Goal: Task Accomplishment & Management: Use online tool/utility

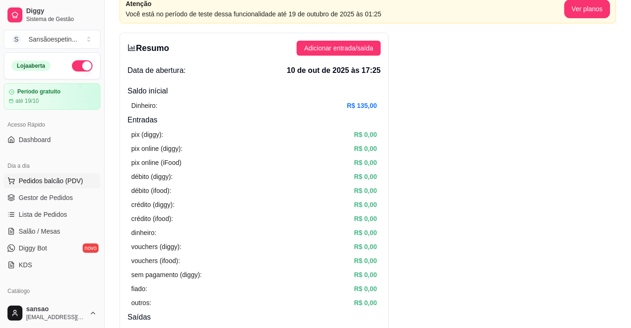
click at [78, 187] on button "Pedidos balcão (PDV)" at bounding box center [52, 180] width 97 height 15
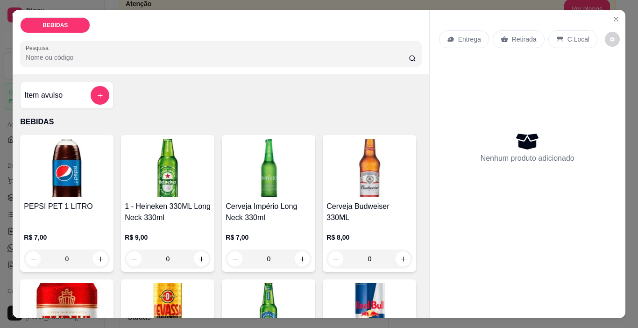
click at [79, 186] on img at bounding box center [67, 168] width 86 height 58
click at [612, 16] on icon "Close" at bounding box center [615, 18] width 7 height 7
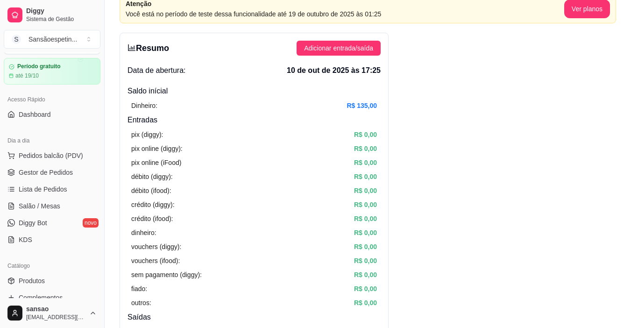
scroll to position [47, 0]
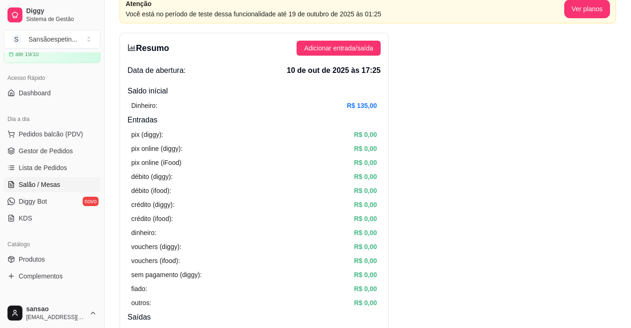
click at [51, 187] on span "Salão / Mesas" at bounding box center [40, 184] width 42 height 9
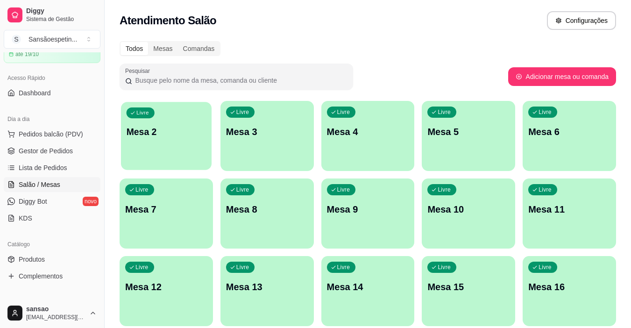
click at [168, 157] on div "Livre Mesa 2" at bounding box center [166, 130] width 91 height 57
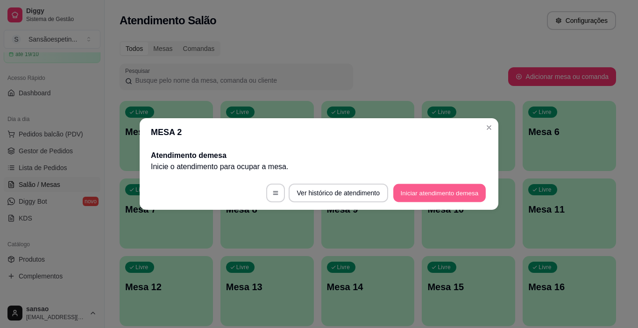
click at [435, 193] on button "Iniciar atendimento de mesa" at bounding box center [439, 193] width 92 height 18
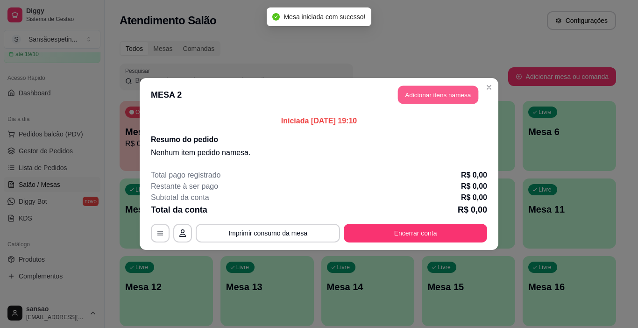
click at [448, 96] on button "Adicionar itens na mesa" at bounding box center [438, 95] width 80 height 18
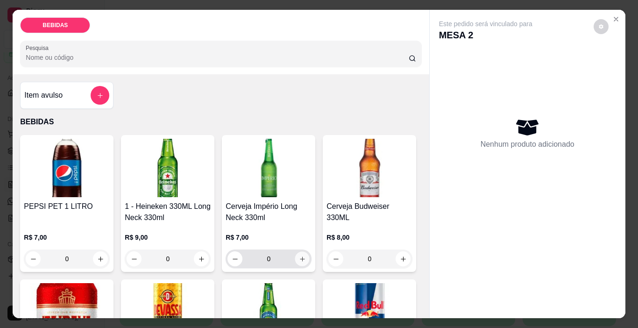
click at [299, 255] on icon "increase-product-quantity" at bounding box center [302, 258] width 7 height 7
type input "1"
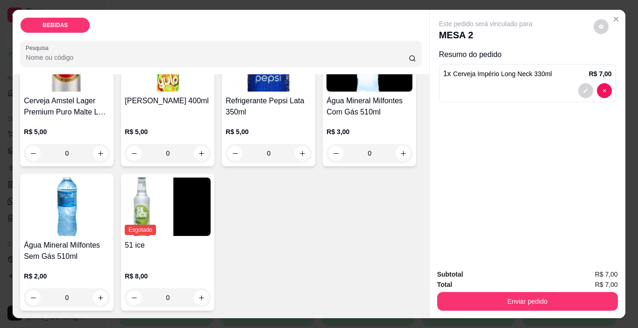
scroll to position [435, 0]
click at [198, 157] on icon "increase-product-quantity" at bounding box center [201, 153] width 7 height 7
type input "1"
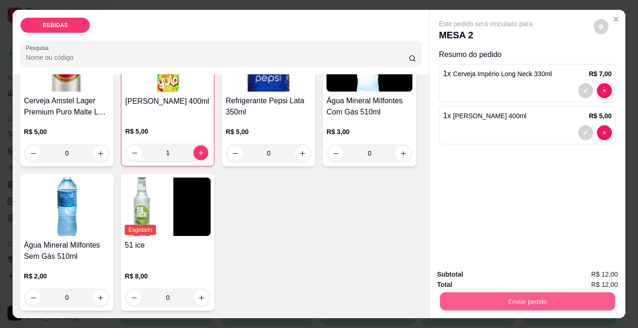
click at [512, 296] on button "Enviar pedido" at bounding box center [526, 301] width 175 height 18
click at [574, 269] on button "Enviar pedido" at bounding box center [593, 275] width 53 height 18
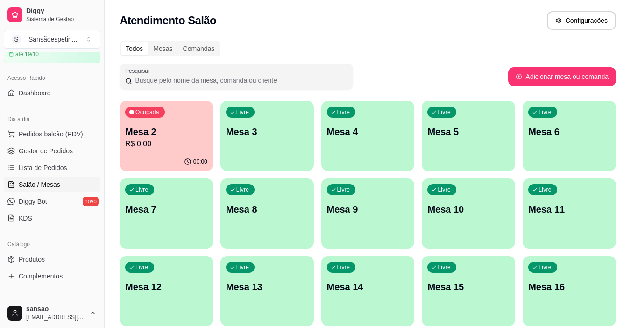
click at [169, 133] on p "Mesa 2" at bounding box center [166, 131] width 82 height 13
click at [45, 136] on span "Pedidos balcão (PDV)" at bounding box center [51, 133] width 64 height 9
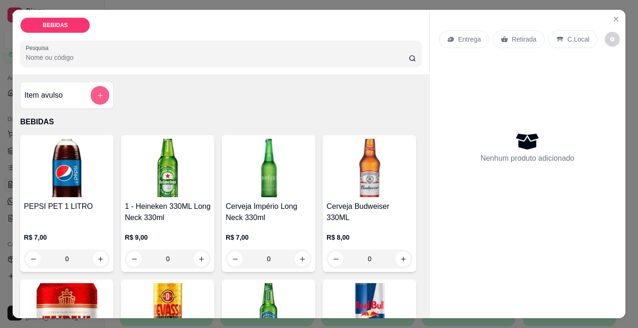
click at [101, 88] on button "add-separate-item" at bounding box center [100, 95] width 19 height 19
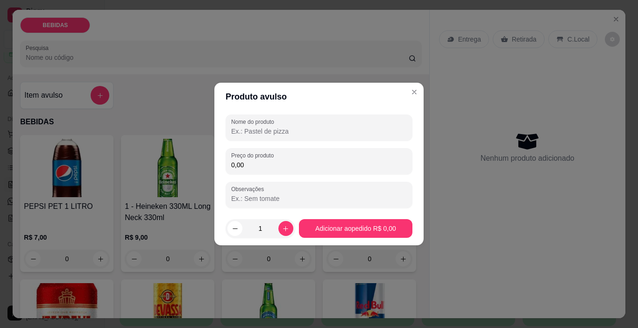
click at [280, 127] on input "Nome do produto" at bounding box center [319, 130] width 176 height 9
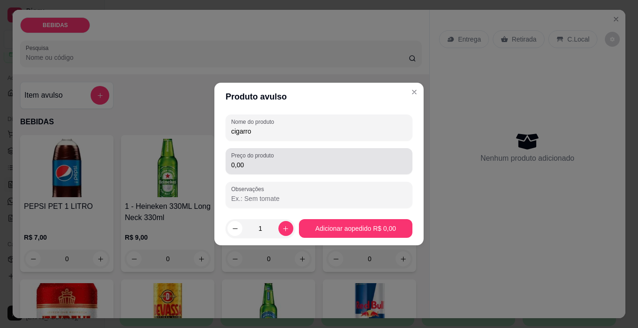
type input "cigarro"
click at [295, 157] on div "0,00" at bounding box center [319, 161] width 176 height 19
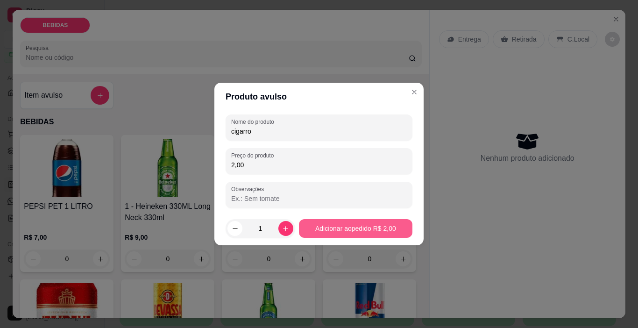
type input "2,00"
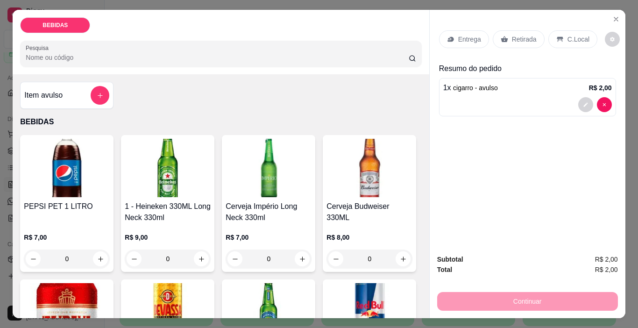
click at [521, 35] on p "Retirada" at bounding box center [524, 39] width 25 height 9
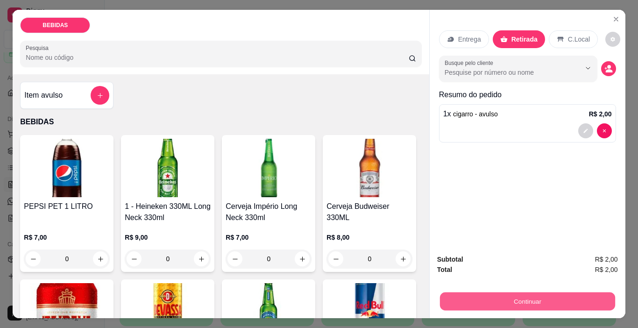
click at [496, 297] on button "Continuar" at bounding box center [526, 301] width 175 height 18
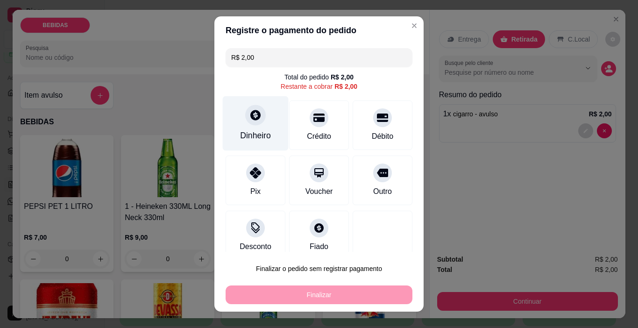
click at [245, 128] on div "Dinheiro" at bounding box center [256, 123] width 66 height 55
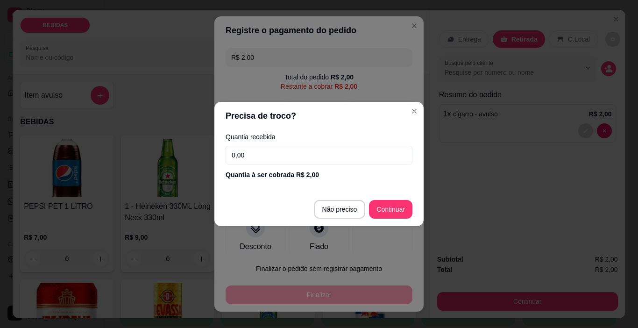
click at [331, 147] on input "0,00" at bounding box center [318, 155] width 187 height 19
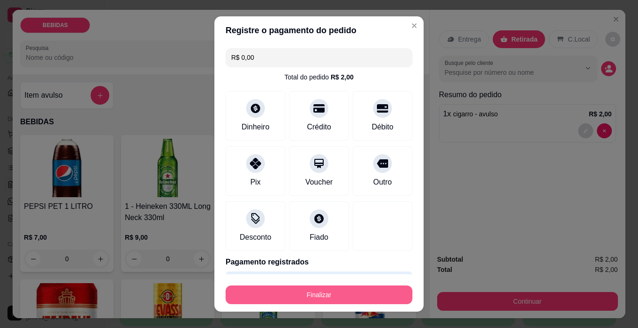
click at [309, 293] on button "Finalizar" at bounding box center [318, 294] width 187 height 19
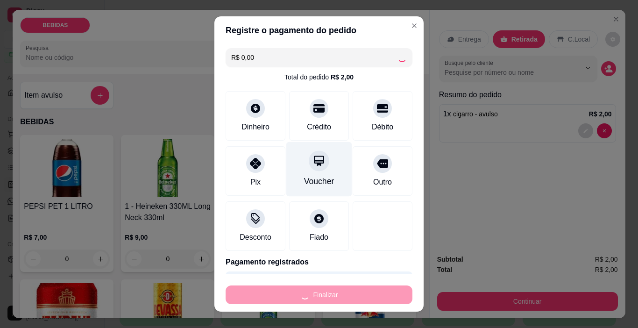
type input "-R$ 2,00"
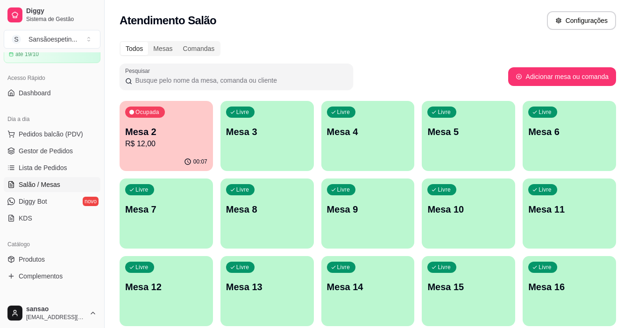
click at [180, 147] on p "R$ 12,00" at bounding box center [166, 143] width 82 height 11
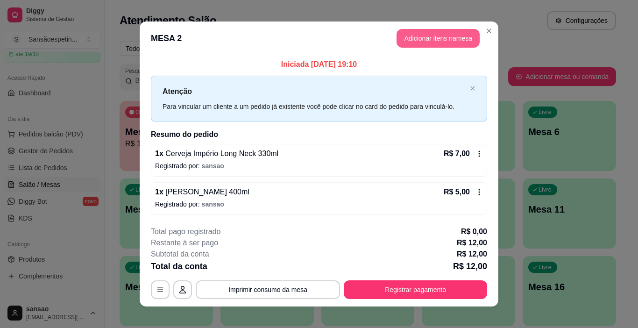
click at [407, 35] on button "Adicionar itens na mesa" at bounding box center [437, 38] width 83 height 19
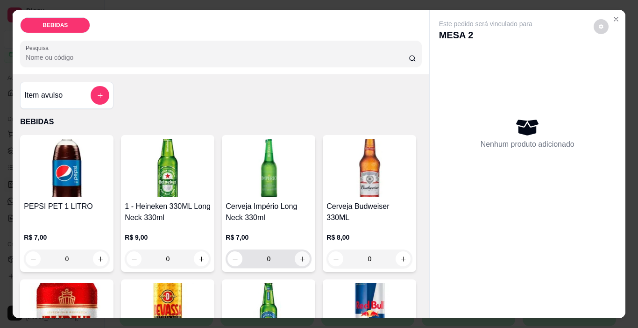
click at [302, 259] on button "increase-product-quantity" at bounding box center [302, 258] width 15 height 15
type input "1"
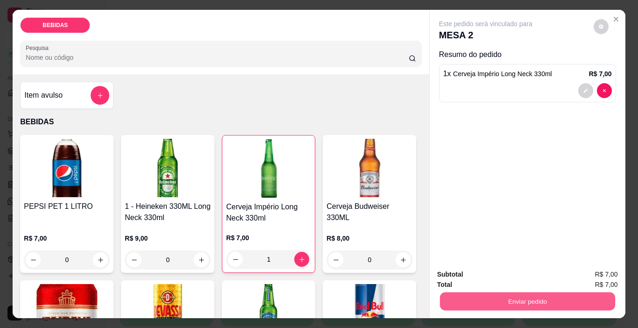
click at [582, 299] on button "Enviar pedido" at bounding box center [526, 301] width 175 height 18
click at [592, 276] on button "Enviar pedido" at bounding box center [593, 274] width 51 height 17
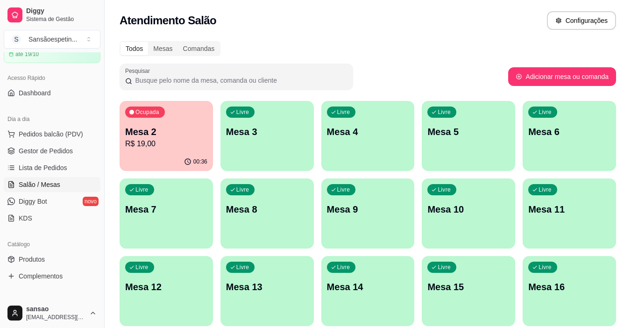
click at [293, 140] on div "Livre Mesa 3" at bounding box center [266, 130] width 93 height 59
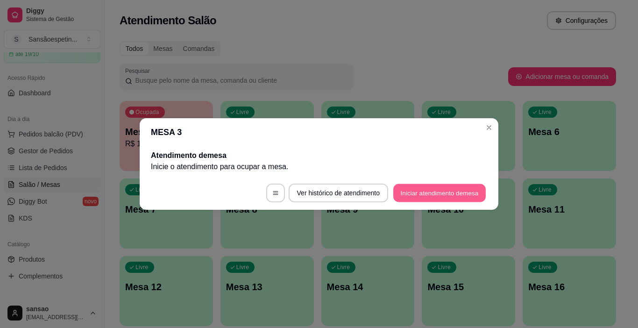
click at [413, 187] on button "Iniciar atendimento de mesa" at bounding box center [439, 193] width 92 height 18
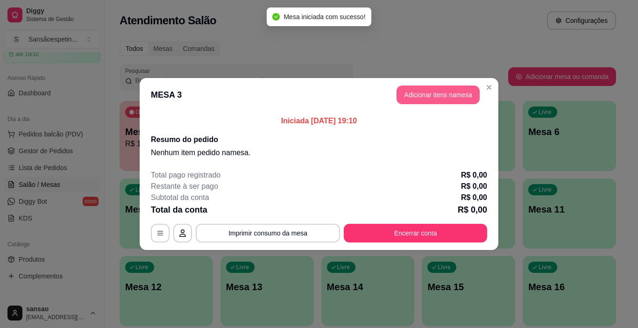
click at [435, 97] on button "Adicionar itens na mesa" at bounding box center [437, 94] width 83 height 19
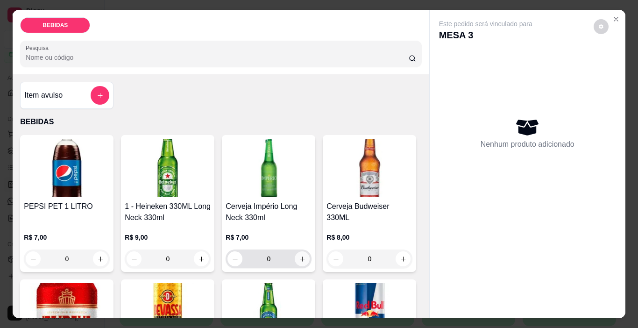
click at [299, 255] on icon "increase-product-quantity" at bounding box center [302, 258] width 7 height 7
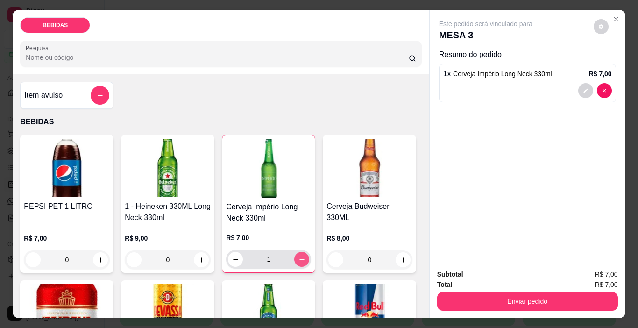
click at [298, 256] on icon "increase-product-quantity" at bounding box center [301, 259] width 7 height 7
type input "2"
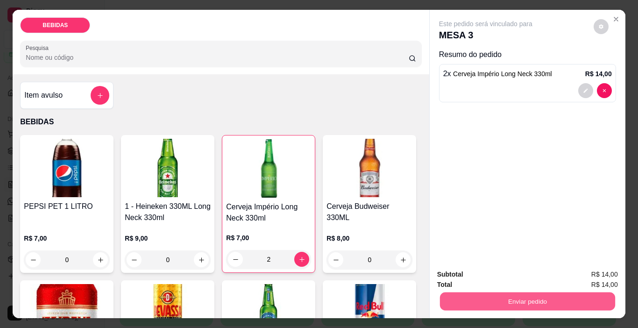
click at [488, 295] on button "Enviar pedido" at bounding box center [526, 301] width 175 height 18
click at [578, 272] on button "Enviar pedido" at bounding box center [593, 275] width 53 height 18
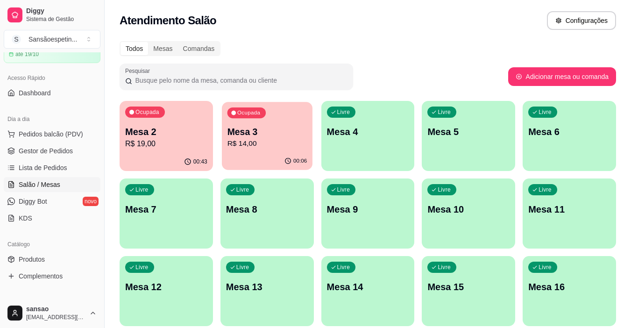
click at [277, 127] on p "Mesa 3" at bounding box center [267, 132] width 80 height 13
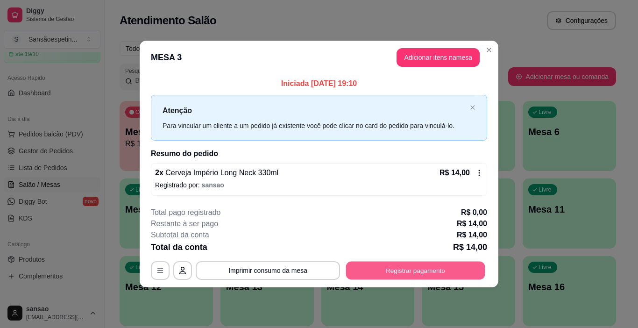
click at [393, 276] on button "Registrar pagamento" at bounding box center [415, 270] width 139 height 18
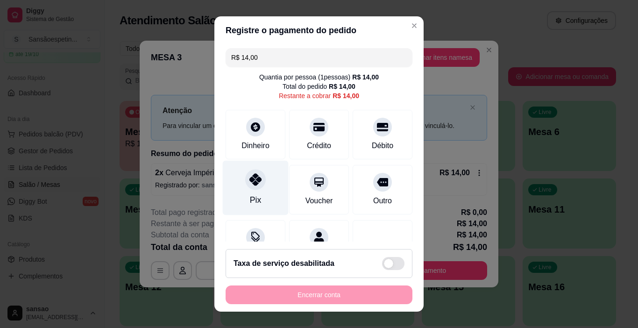
click at [250, 204] on div "Pix" at bounding box center [255, 200] width 11 height 12
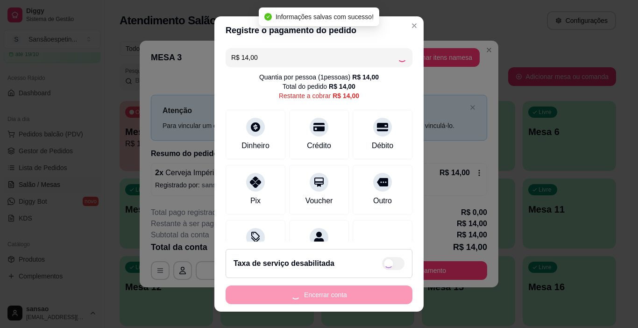
type input "R$ 0,00"
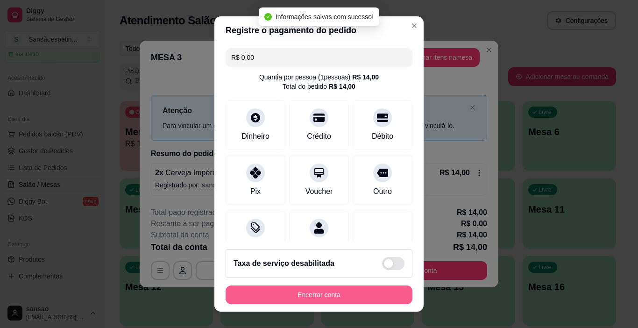
click at [346, 292] on button "Encerrar conta" at bounding box center [318, 294] width 187 height 19
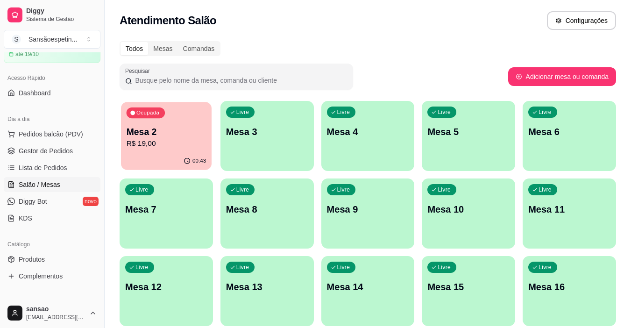
click at [160, 139] on p "R$ 19,00" at bounding box center [166, 143] width 80 height 11
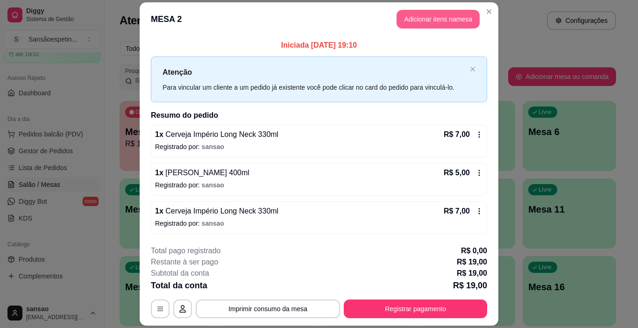
click at [419, 21] on button "Adicionar itens na mesa" at bounding box center [437, 19] width 83 height 19
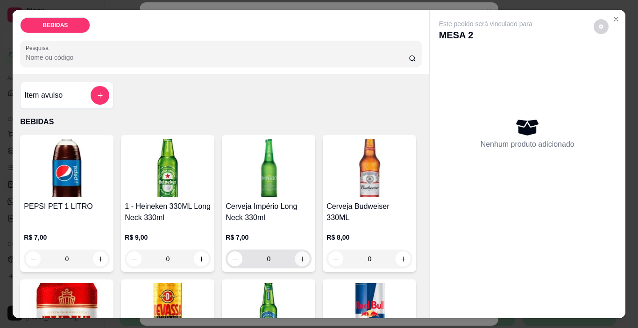
click at [299, 260] on button "increase-product-quantity" at bounding box center [302, 258] width 15 height 15
type input "1"
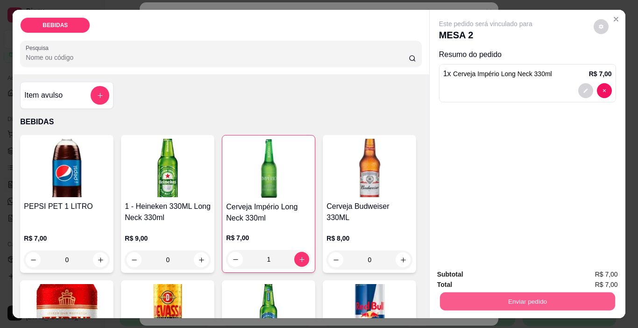
click at [461, 295] on button "Enviar pedido" at bounding box center [526, 301] width 175 height 18
click at [587, 277] on button "Enviar pedido" at bounding box center [593, 275] width 53 height 18
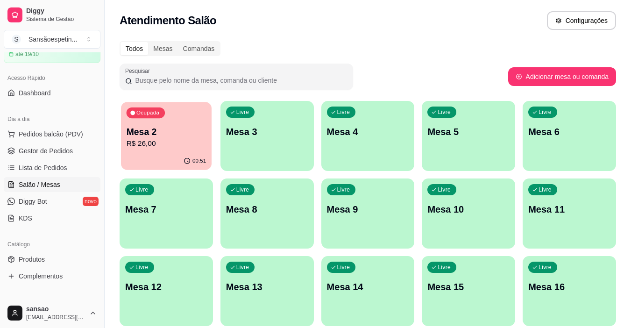
click at [182, 140] on p "R$ 26,00" at bounding box center [166, 143] width 80 height 11
click at [169, 150] on div "Ocupada Mesa 2 R$ 26,00" at bounding box center [165, 127] width 93 height 52
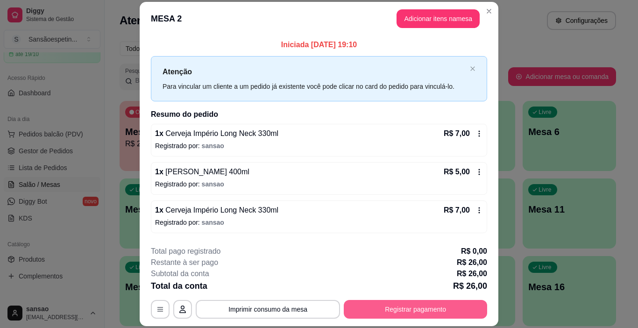
click at [400, 305] on button "Registrar pagamento" at bounding box center [415, 309] width 143 height 19
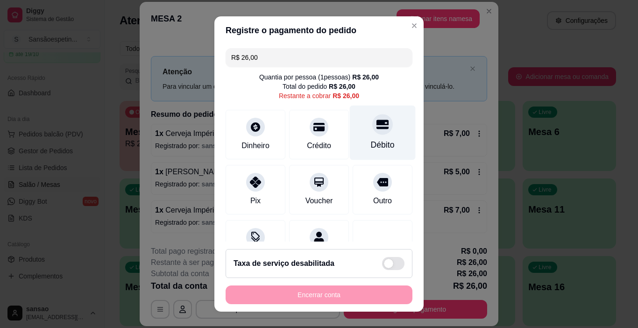
click at [371, 140] on div "Débito" at bounding box center [383, 145] width 24 height 12
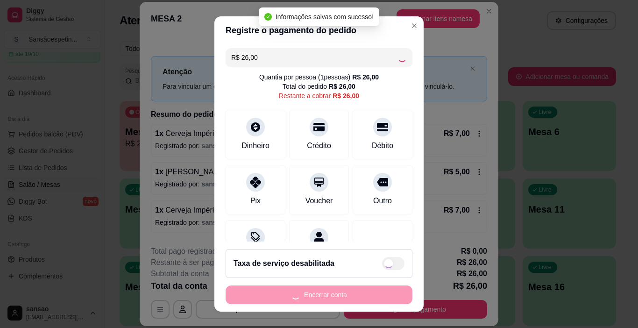
type input "R$ 0,00"
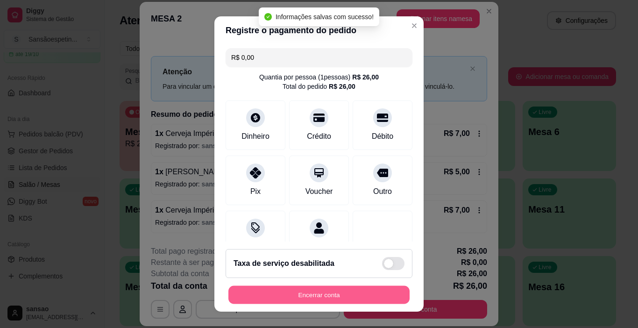
click at [363, 299] on button "Encerrar conta" at bounding box center [318, 295] width 181 height 18
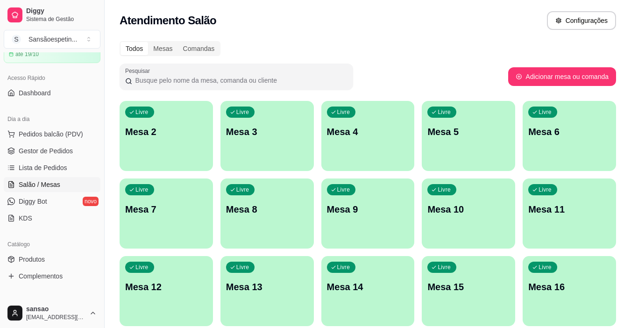
click at [288, 128] on p "Mesa 3" at bounding box center [267, 131] width 82 height 13
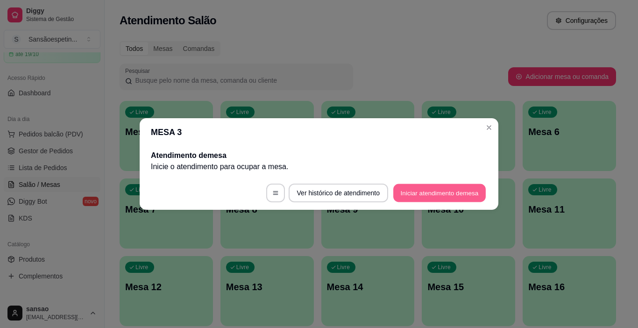
click at [420, 189] on button "Iniciar atendimento de mesa" at bounding box center [439, 193] width 92 height 18
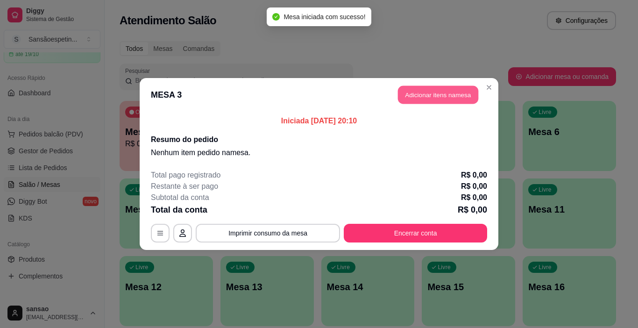
click at [406, 91] on button "Adicionar itens na mesa" at bounding box center [438, 95] width 80 height 18
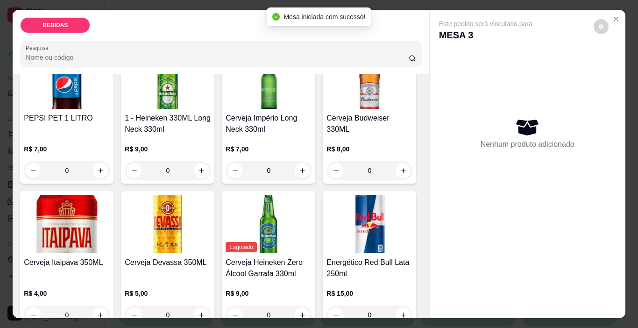
scroll to position [93, 0]
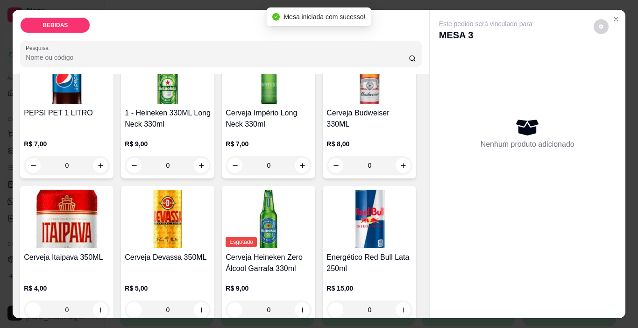
click at [110, 209] on img at bounding box center [67, 219] width 86 height 58
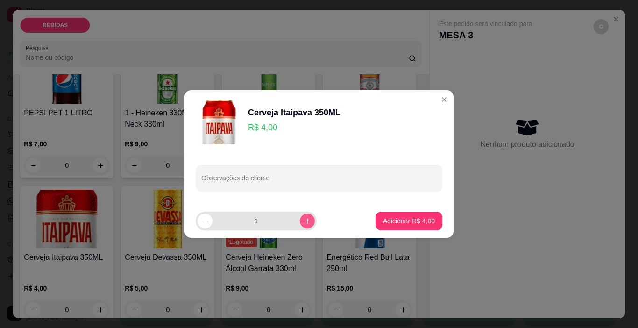
click at [300, 215] on button "increase-product-quantity" at bounding box center [307, 220] width 15 height 15
type input "2"
click at [383, 221] on p "Adicionar R$ 8,00" at bounding box center [409, 220] width 52 height 9
type input "2"
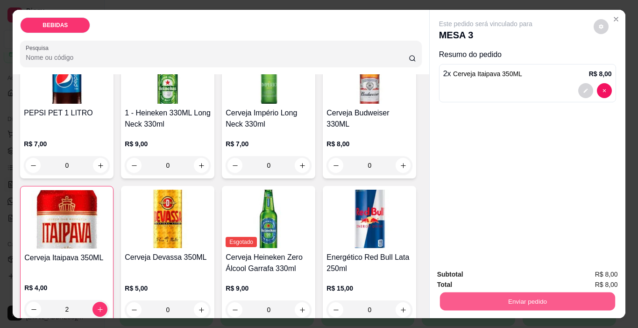
click at [473, 295] on button "Enviar pedido" at bounding box center [526, 301] width 175 height 18
click at [601, 275] on button "Enviar pedido" at bounding box center [593, 275] width 53 height 18
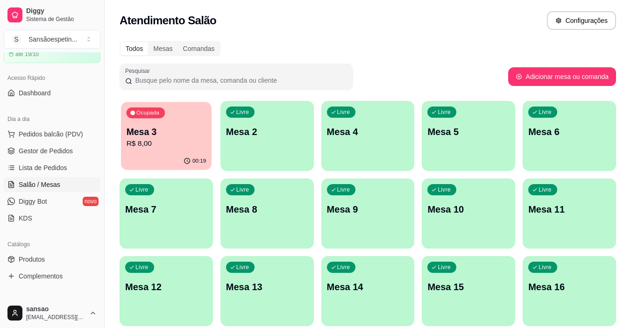
click at [179, 138] on div "Mesa 3 R$ 8,00" at bounding box center [166, 137] width 80 height 23
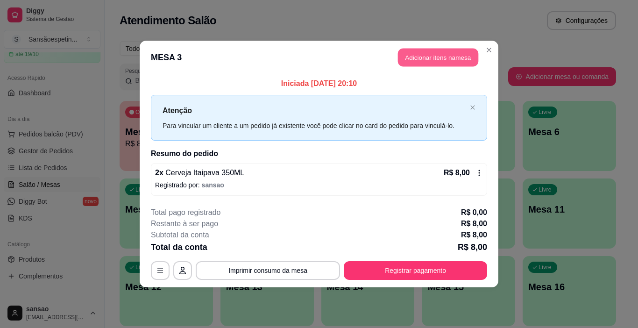
click at [455, 54] on button "Adicionar itens na mesa" at bounding box center [438, 58] width 80 height 18
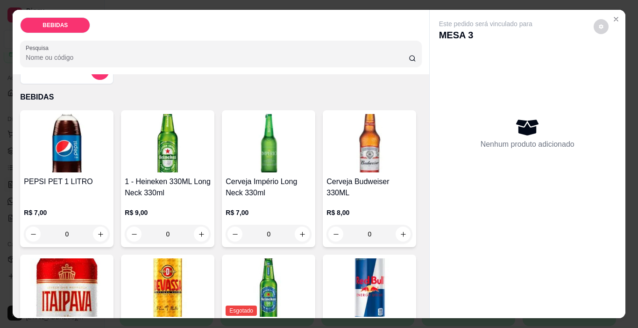
scroll to position [140, 0]
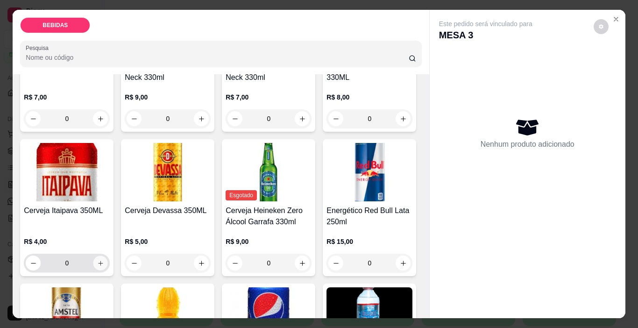
click at [108, 256] on button "increase-product-quantity" at bounding box center [100, 263] width 14 height 14
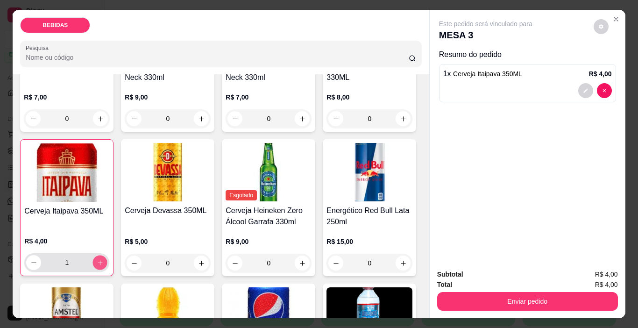
click at [107, 255] on button "increase-product-quantity" at bounding box center [100, 262] width 14 height 14
click at [107, 255] on button "increase-product-quantity" at bounding box center [99, 262] width 15 height 15
type input "3"
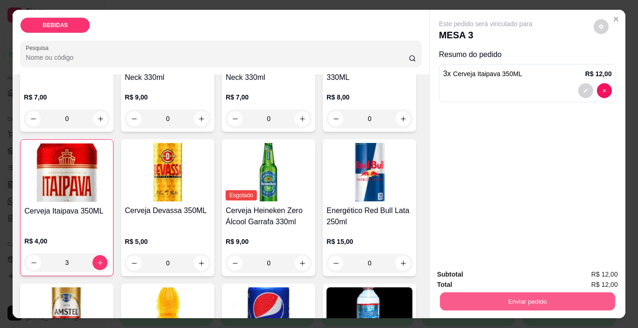
click at [453, 292] on button "Enviar pedido" at bounding box center [526, 301] width 175 height 18
click at [485, 292] on button "Enviar pedido" at bounding box center [526, 301] width 175 height 18
click at [588, 274] on button "Enviar pedido" at bounding box center [593, 274] width 51 height 17
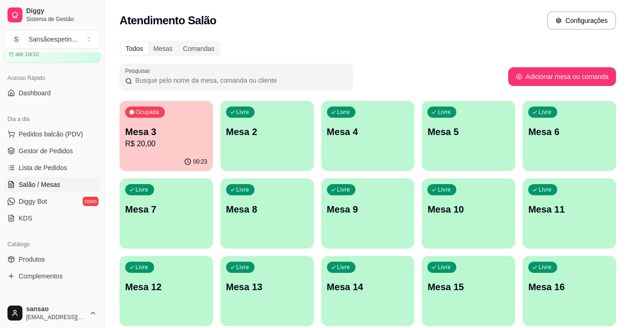
click at [265, 133] on p "Mesa 2" at bounding box center [267, 131] width 82 height 13
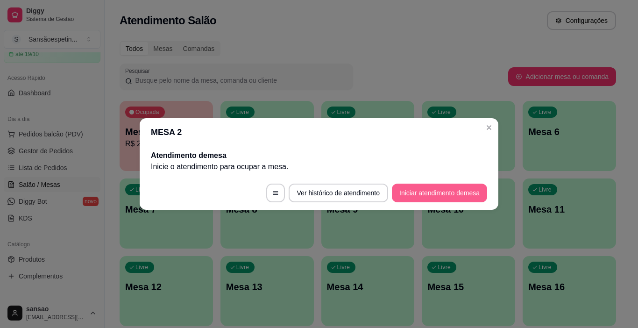
click at [408, 189] on button "Iniciar atendimento de mesa" at bounding box center [439, 192] width 95 height 19
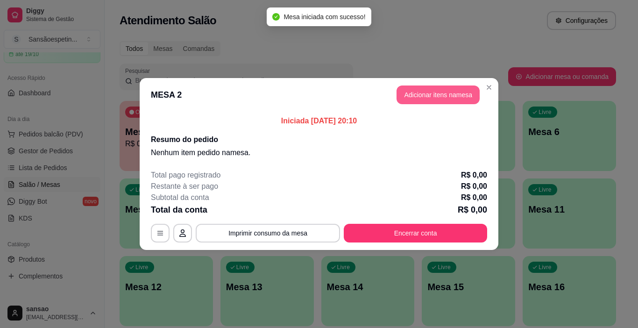
click at [434, 95] on button "Adicionar itens na mesa" at bounding box center [437, 94] width 83 height 19
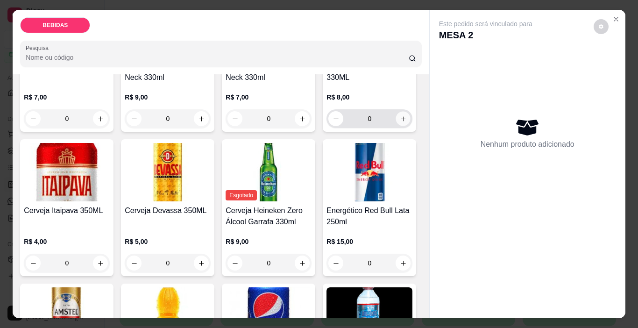
click at [396, 126] on button "increase-product-quantity" at bounding box center [403, 119] width 14 height 14
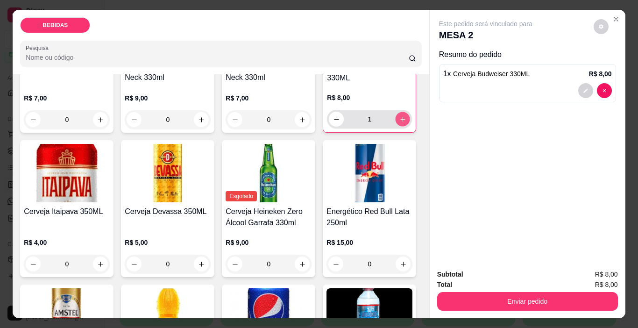
click at [395, 126] on button "increase-product-quantity" at bounding box center [402, 119] width 14 height 14
click at [329, 128] on div "2" at bounding box center [369, 119] width 81 height 19
type input "3"
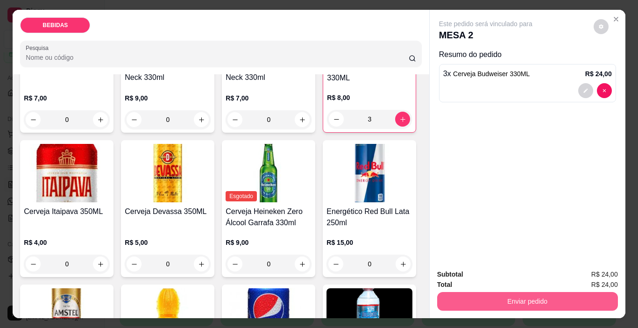
click at [445, 299] on button "Enviar pedido" at bounding box center [527, 301] width 181 height 19
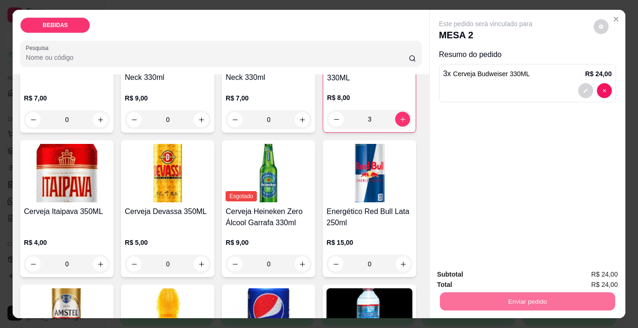
click at [588, 267] on button "Enviar pedido" at bounding box center [593, 275] width 53 height 18
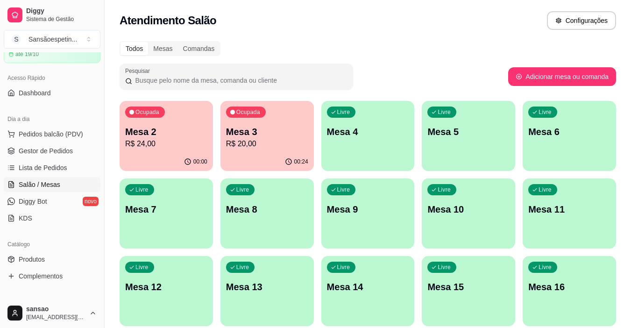
click at [160, 148] on p "R$ 24,00" at bounding box center [166, 143] width 82 height 11
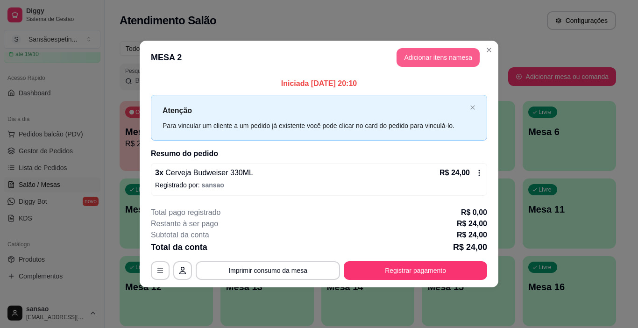
click at [433, 60] on button "Adicionar itens na mesa" at bounding box center [437, 57] width 83 height 19
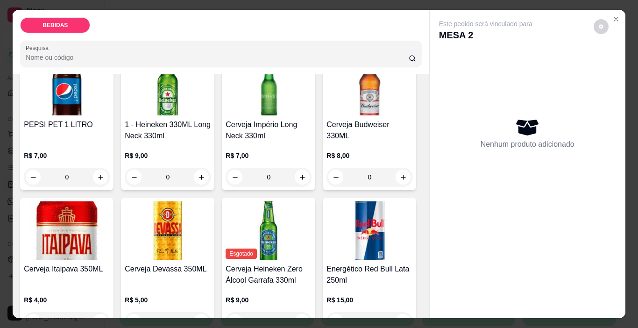
scroll to position [93, 0]
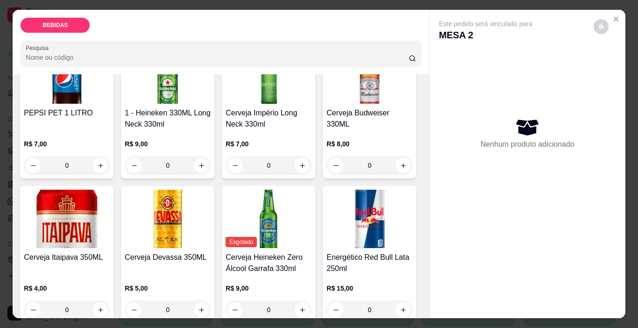
click at [326, 104] on img at bounding box center [369, 74] width 86 height 58
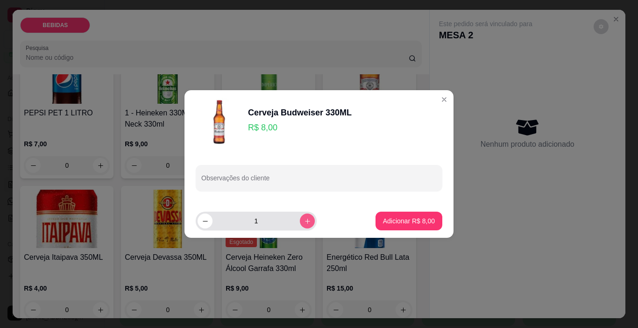
click at [300, 218] on button "increase-product-quantity" at bounding box center [307, 220] width 15 height 15
type input "2"
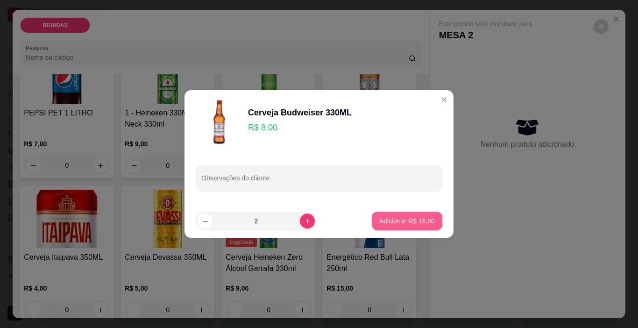
click at [405, 221] on p "Adicionar R$ 16,00" at bounding box center [407, 220] width 56 height 9
type input "2"
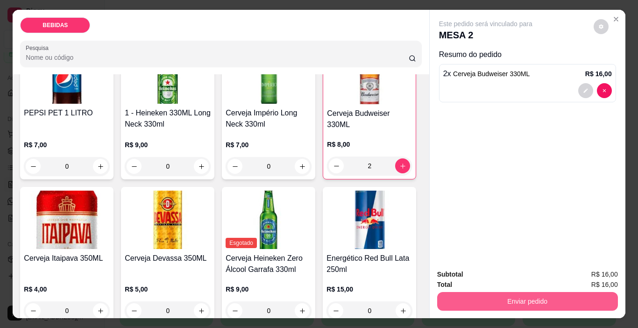
click at [513, 296] on button "Enviar pedido" at bounding box center [527, 301] width 181 height 19
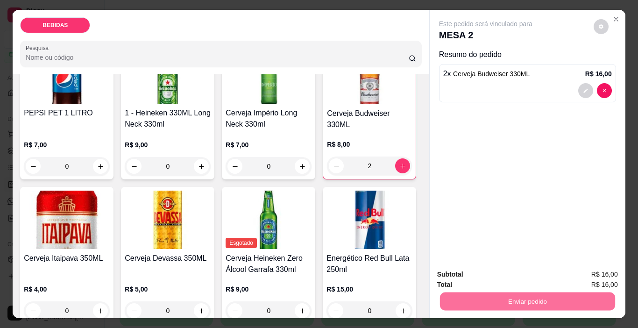
click at [610, 271] on button "Enviar pedido" at bounding box center [593, 275] width 53 height 18
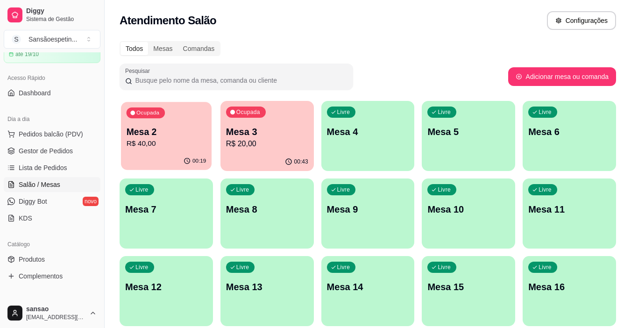
click at [171, 149] on p "R$ 40,00" at bounding box center [166, 143] width 80 height 11
click at [305, 136] on p "Mesa 3" at bounding box center [267, 132] width 80 height 13
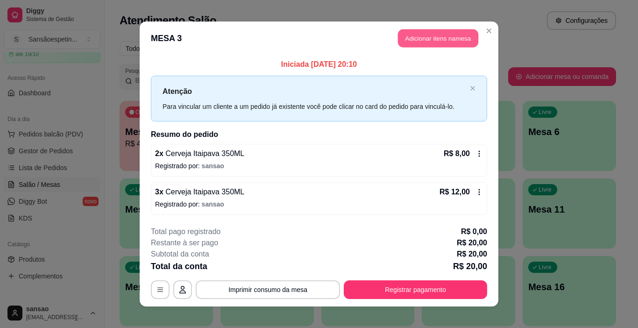
click at [466, 39] on button "Adicionar itens na mesa" at bounding box center [438, 38] width 80 height 18
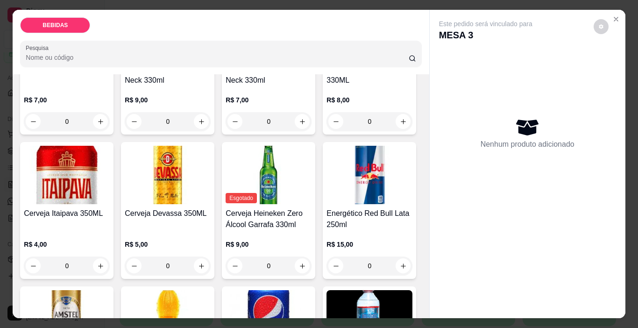
scroll to position [140, 0]
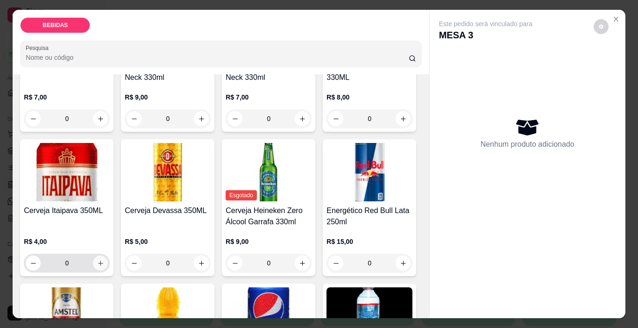
click at [108, 255] on button "increase-product-quantity" at bounding box center [100, 262] width 15 height 15
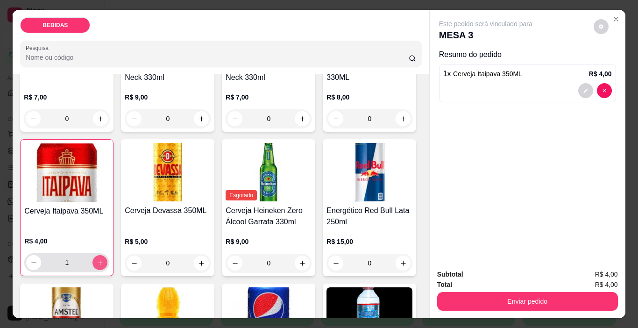
click at [107, 255] on button "increase-product-quantity" at bounding box center [99, 262] width 15 height 15
type input "2"
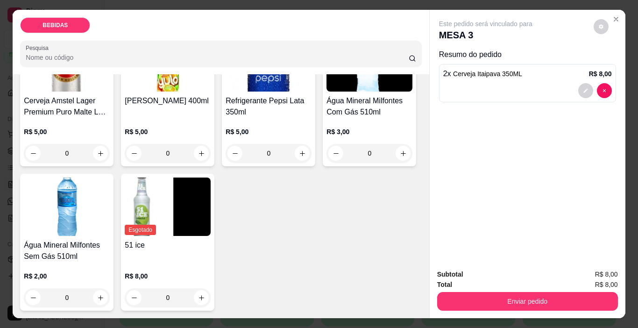
scroll to position [528, 0]
click at [299, 152] on icon "increase-product-quantity" at bounding box center [302, 153] width 7 height 7
type input "1"
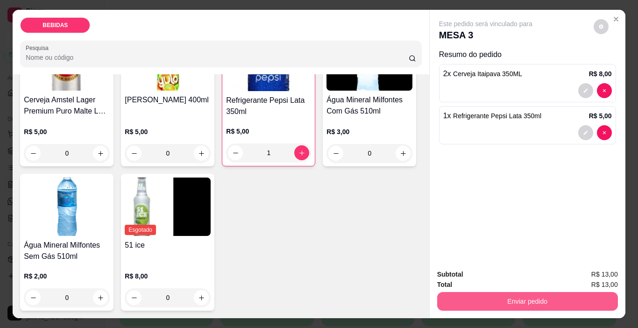
click at [459, 296] on button "Enviar pedido" at bounding box center [527, 301] width 181 height 19
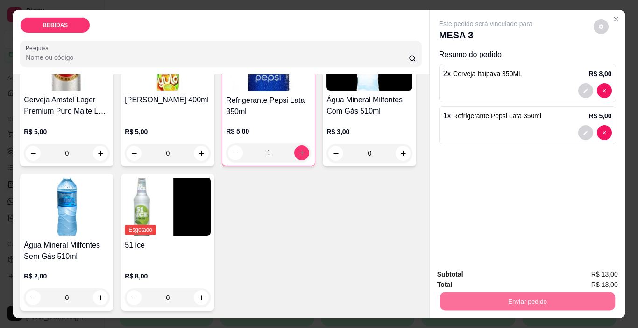
click at [586, 270] on button "Enviar pedido" at bounding box center [596, 274] width 55 height 19
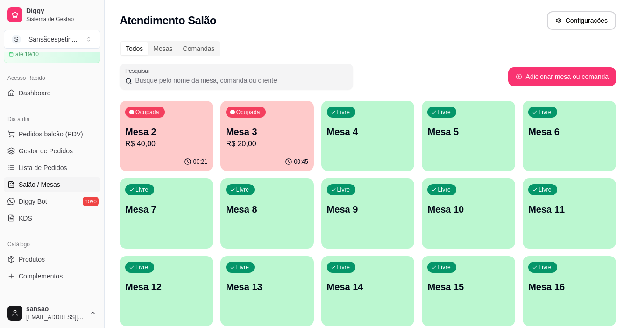
click at [267, 141] on p "R$ 20,00" at bounding box center [267, 143] width 82 height 11
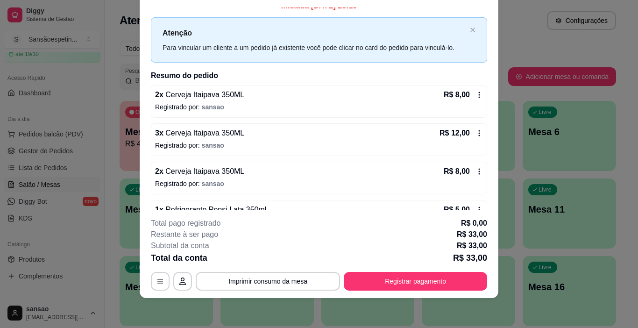
scroll to position [0, 0]
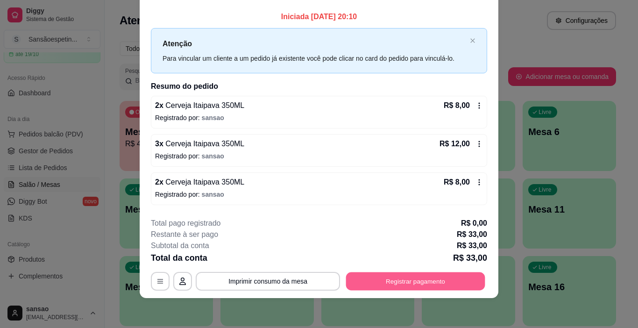
click at [392, 287] on button "Registrar pagamento" at bounding box center [415, 281] width 139 height 18
click at [442, 282] on button "Registrar pagamento" at bounding box center [415, 281] width 143 height 19
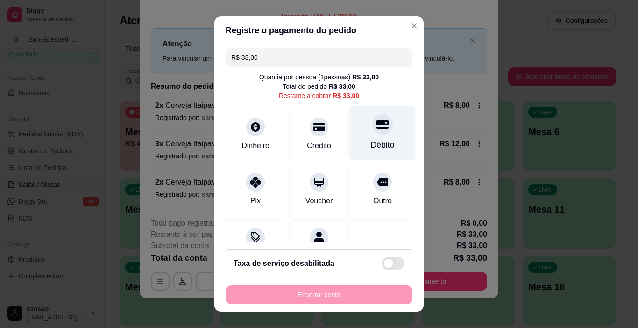
click at [376, 129] on icon at bounding box center [382, 124] width 12 height 12
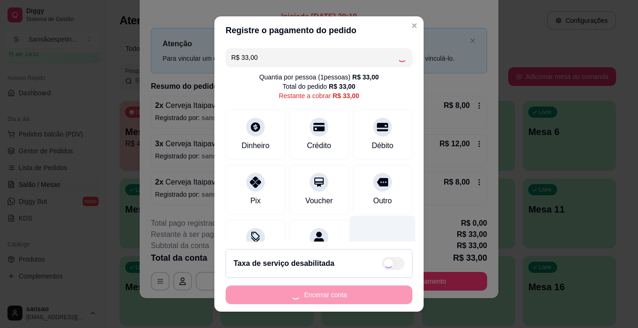
type input "R$ 0,00"
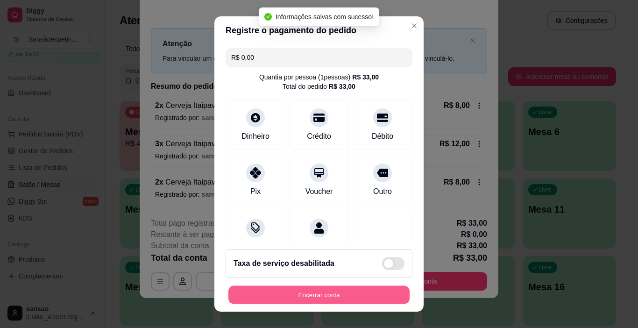
click at [356, 296] on button "Encerrar conta" at bounding box center [318, 295] width 181 height 18
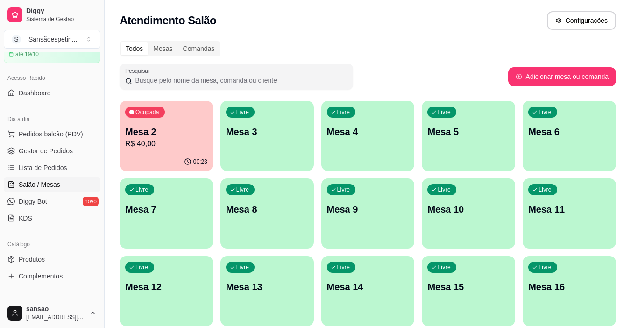
click at [165, 132] on p "Mesa 2" at bounding box center [166, 131] width 82 height 13
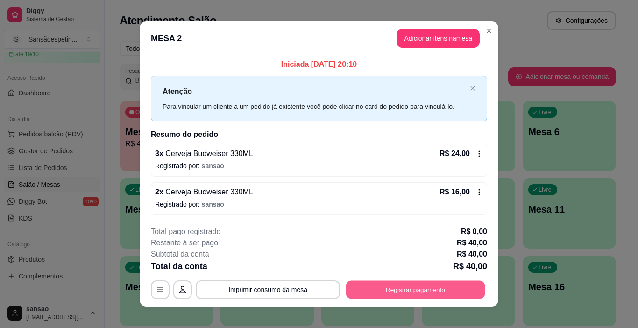
click at [368, 295] on button "Registrar pagamento" at bounding box center [415, 289] width 139 height 18
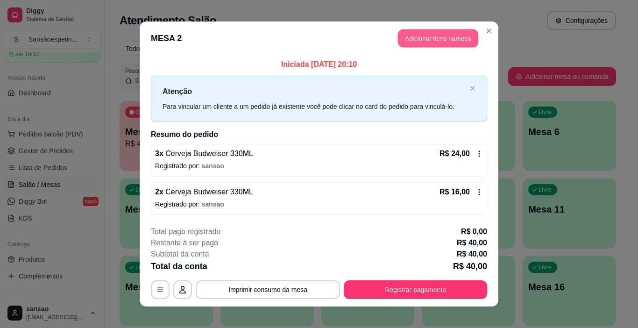
click at [417, 35] on button "Adicionar itens na mesa" at bounding box center [438, 38] width 80 height 18
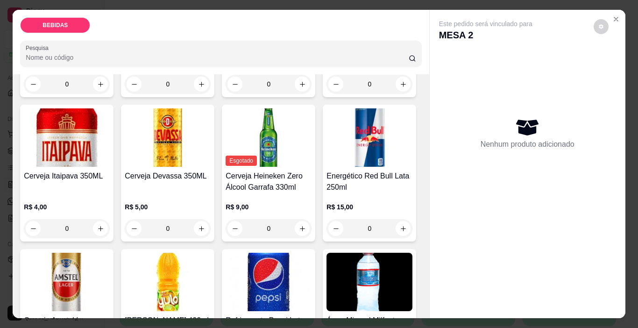
scroll to position [187, 0]
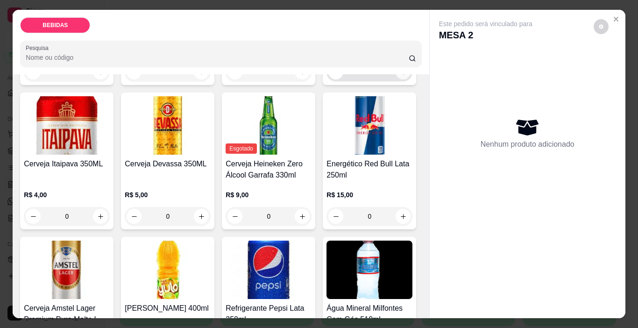
click at [400, 76] on icon "increase-product-quantity" at bounding box center [403, 72] width 7 height 7
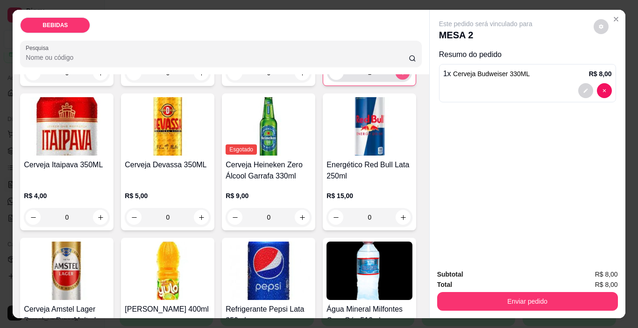
click at [399, 76] on icon "increase-product-quantity" at bounding box center [402, 72] width 7 height 7
type input "2"
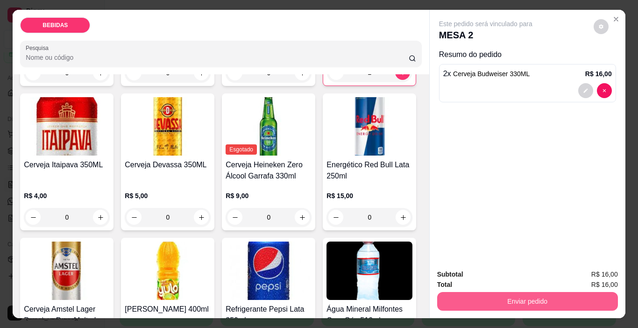
click at [481, 299] on button "Enviar pedido" at bounding box center [527, 301] width 181 height 19
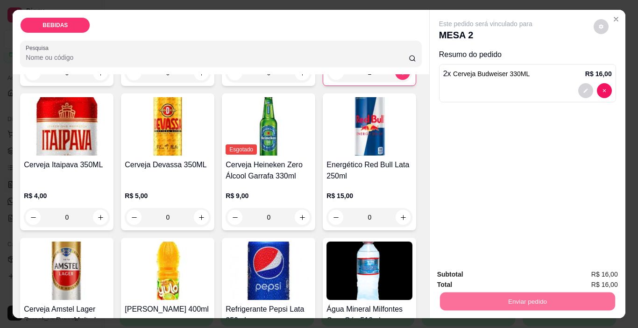
click at [606, 270] on button "Enviar pedido" at bounding box center [593, 274] width 51 height 17
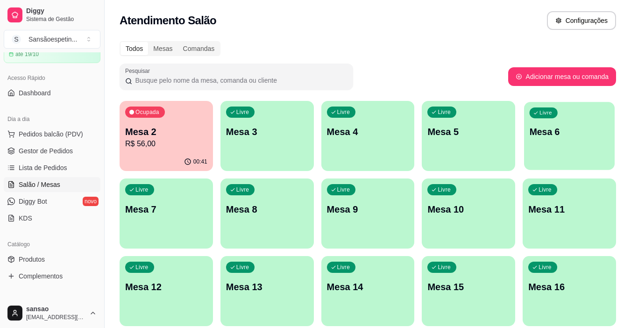
click at [540, 154] on div "Livre Mesa 6" at bounding box center [569, 130] width 91 height 57
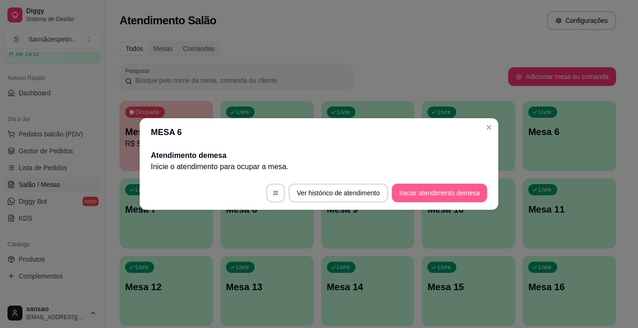
click at [466, 190] on button "Iniciar atendimento de mesa" at bounding box center [439, 192] width 95 height 19
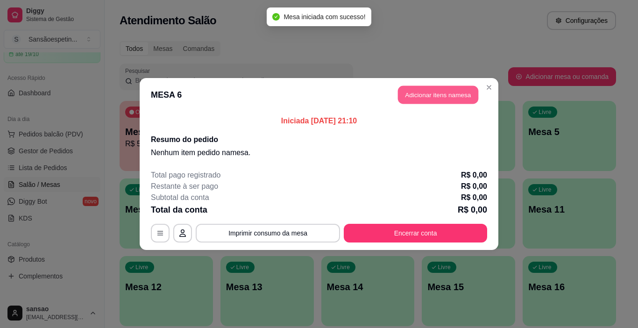
click at [422, 91] on button "Adicionar itens na mesa" at bounding box center [438, 95] width 80 height 18
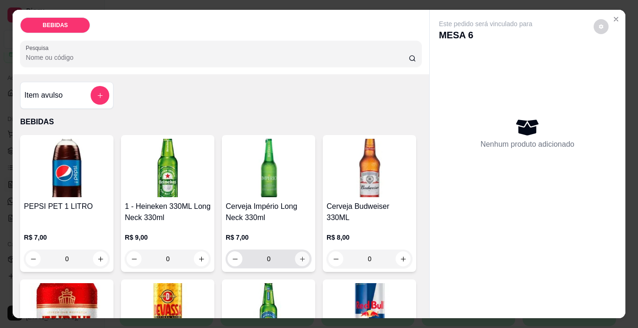
click at [299, 255] on icon "increase-product-quantity" at bounding box center [302, 258] width 7 height 7
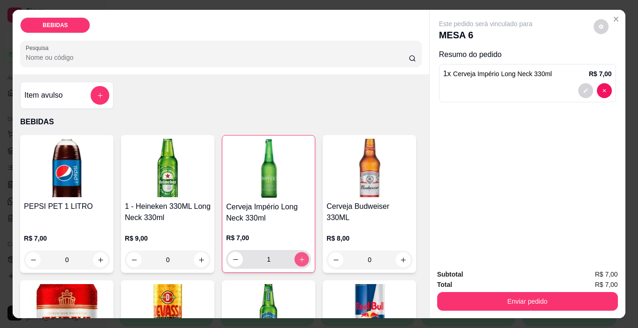
click at [298, 256] on icon "increase-product-quantity" at bounding box center [301, 259] width 7 height 7
type input "3"
click at [97, 92] on icon "add-separate-item" at bounding box center [100, 95] width 7 height 7
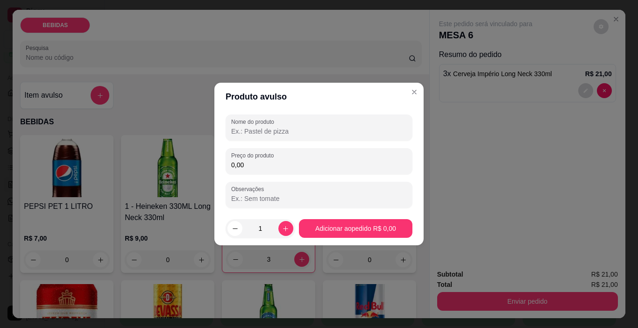
click at [261, 134] on input "Nome do produto" at bounding box center [319, 130] width 176 height 9
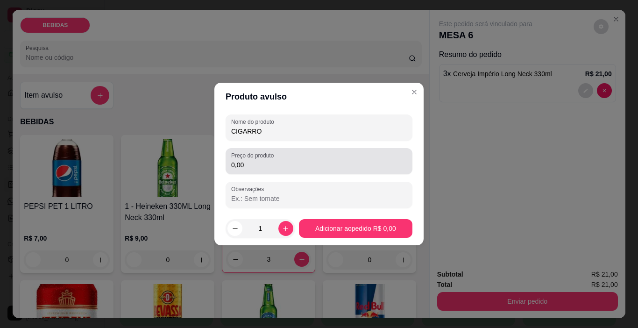
type input "CIGARRO"
click at [271, 157] on label "Preço do produto" at bounding box center [254, 155] width 46 height 8
click at [271, 160] on input "0,00" at bounding box center [319, 164] width 176 height 9
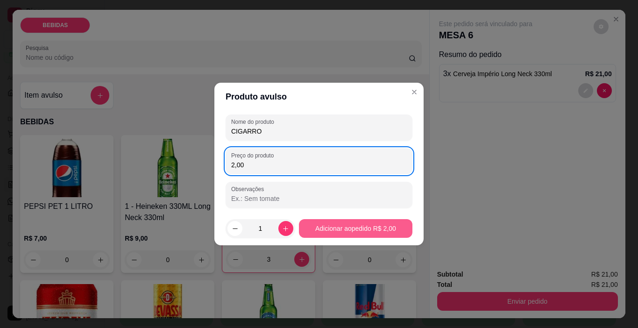
type input "2,00"
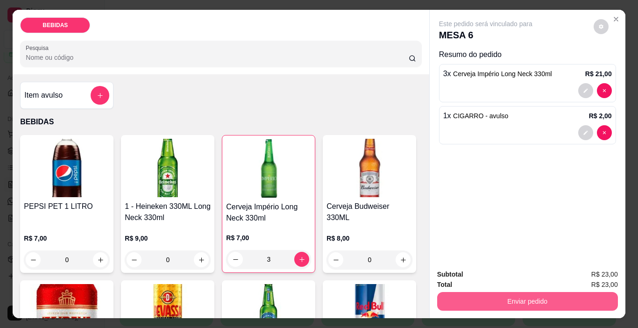
click at [511, 292] on button "Enviar pedido" at bounding box center [527, 301] width 181 height 19
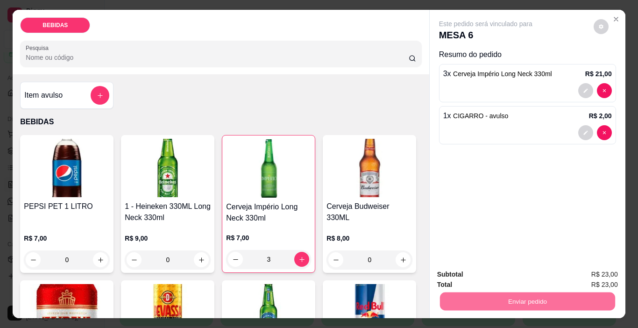
click at [604, 268] on button "Enviar pedido" at bounding box center [593, 275] width 53 height 18
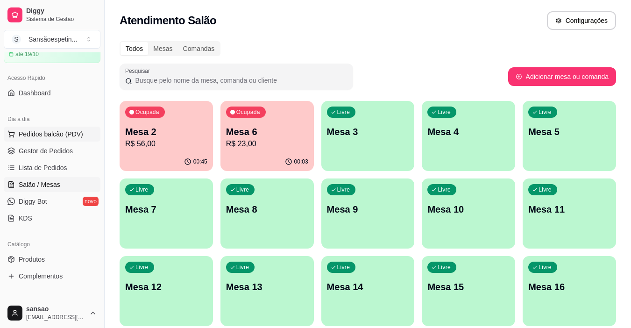
click at [71, 136] on span "Pedidos balcão (PDV)" at bounding box center [51, 133] width 64 height 9
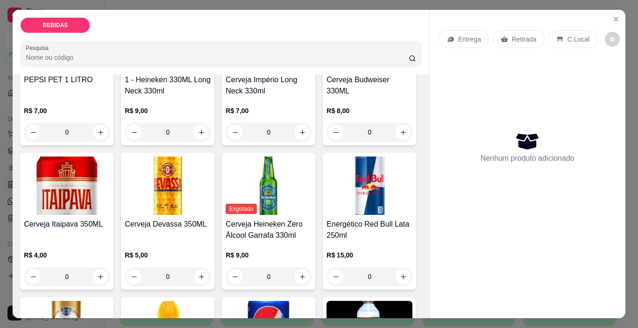
scroll to position [140, 0]
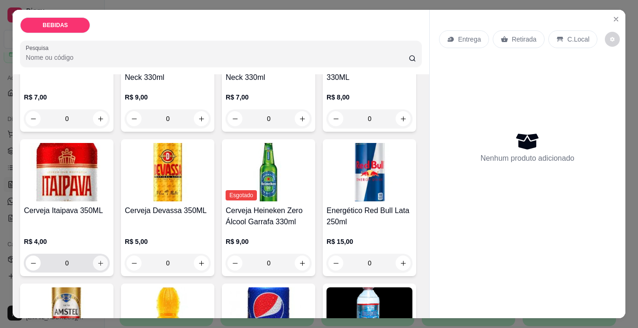
click at [104, 260] on icon "increase-product-quantity" at bounding box center [100, 263] width 7 height 7
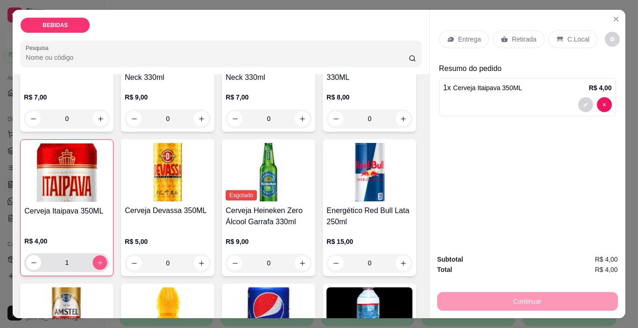
click at [104, 259] on icon "increase-product-quantity" at bounding box center [100, 262] width 7 height 7
type input "2"
click at [527, 37] on p "Retirada" at bounding box center [524, 39] width 25 height 9
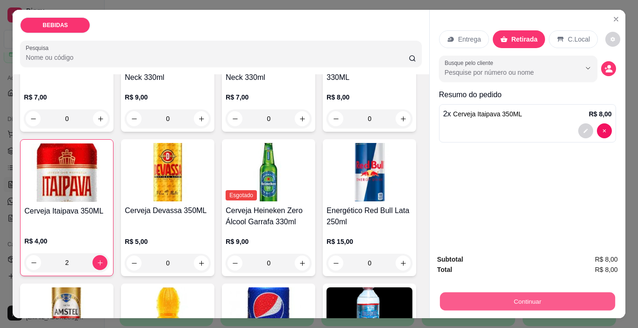
click at [498, 292] on button "Continuar" at bounding box center [526, 301] width 175 height 18
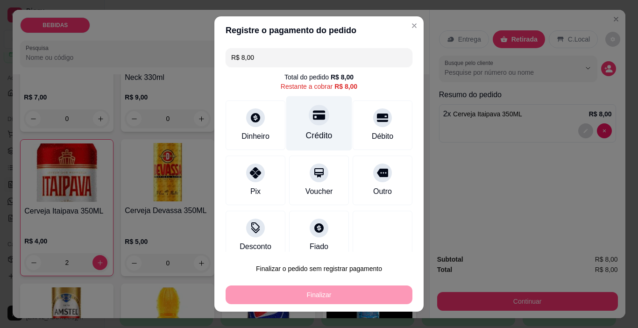
click at [321, 127] on div "Crédito" at bounding box center [319, 123] width 66 height 55
type input "R$ 0,00"
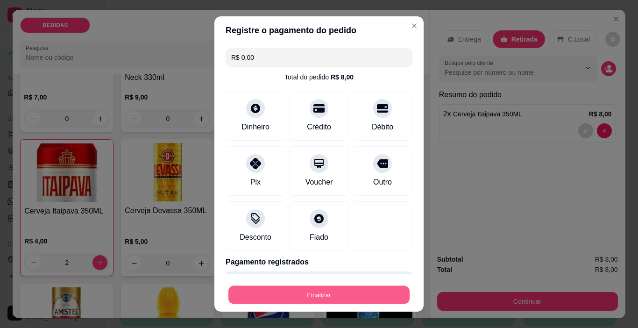
click at [321, 299] on button "Finalizar" at bounding box center [318, 295] width 181 height 18
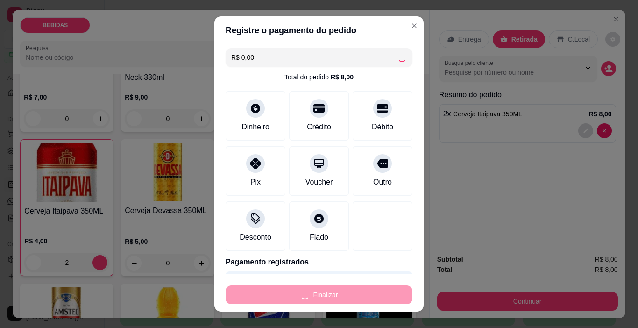
type input "0"
type input "-R$ 8,00"
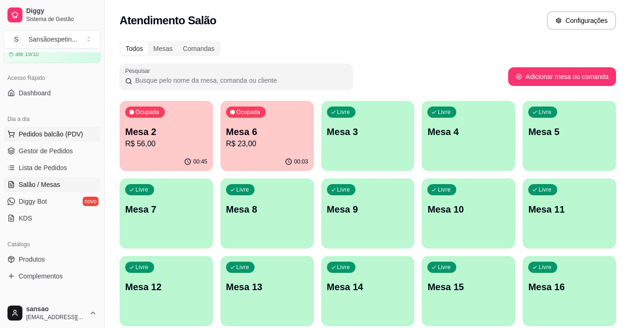
click at [83, 134] on button "Pedidos balcão (PDV)" at bounding box center [52, 133] width 97 height 15
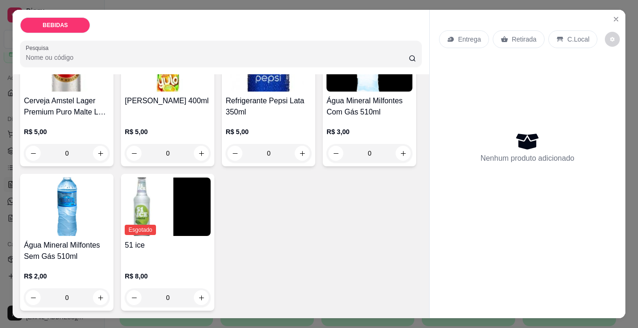
scroll to position [467, 0]
click at [299, 157] on icon "increase-product-quantity" at bounding box center [302, 153] width 7 height 7
type input "1"
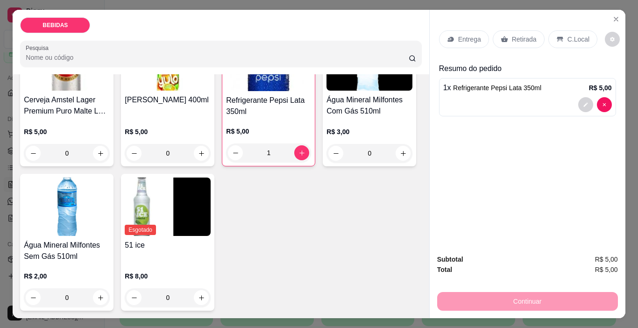
click at [521, 35] on p "Retirada" at bounding box center [524, 39] width 25 height 9
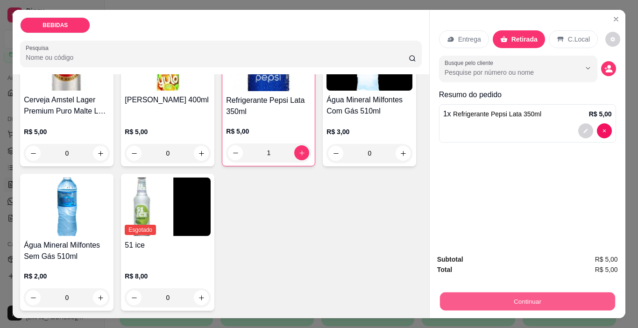
click at [515, 292] on button "Continuar" at bounding box center [526, 301] width 175 height 18
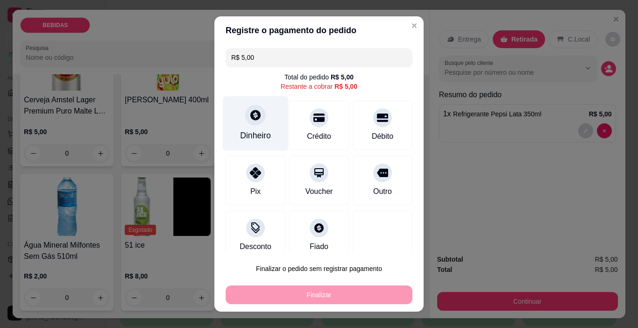
click at [245, 133] on div "Dinheiro" at bounding box center [255, 135] width 31 height 12
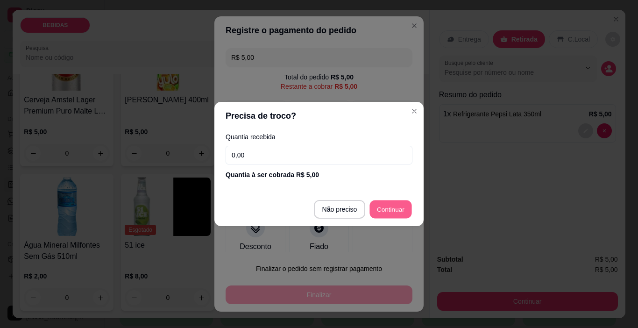
type input "R$ 0,00"
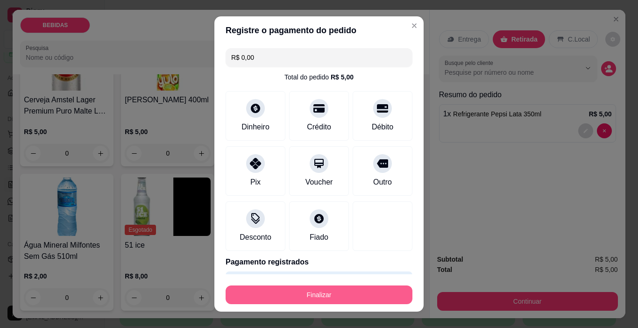
click at [398, 298] on button "Finalizar" at bounding box center [318, 294] width 187 height 19
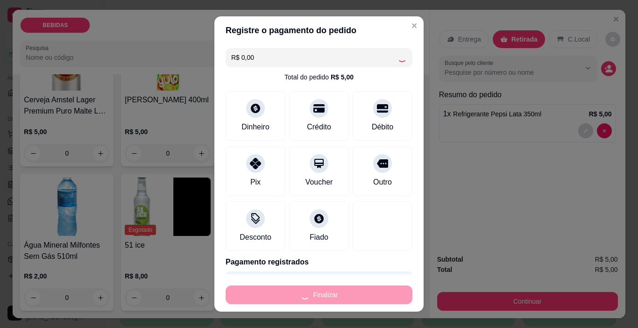
type input "0"
type input "-R$ 5,00"
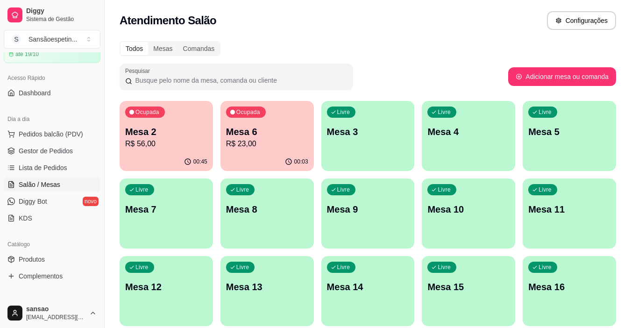
click at [176, 143] on p "R$ 56,00" at bounding box center [166, 143] width 82 height 11
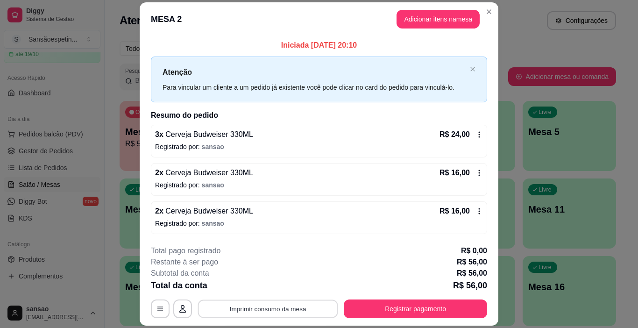
click at [274, 309] on button "Imprimir consumo da mesa" at bounding box center [268, 308] width 140 height 18
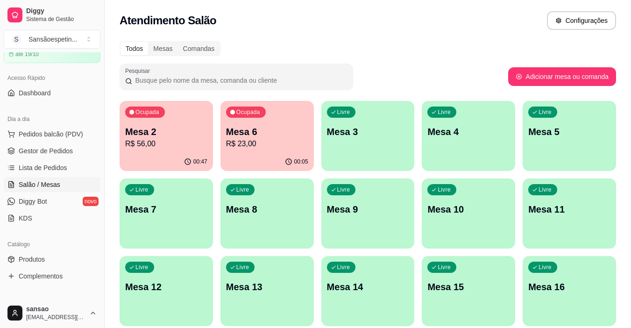
click at [149, 121] on div "Ocupada Mesa 2 R$ 56,00" at bounding box center [165, 127] width 93 height 52
click at [189, 128] on p "Mesa 2" at bounding box center [166, 132] width 80 height 13
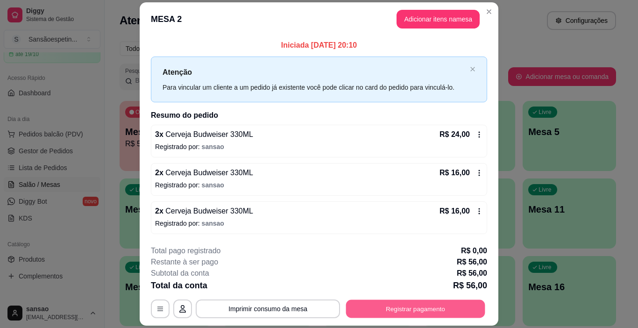
click at [371, 302] on button "Registrar pagamento" at bounding box center [415, 308] width 139 height 18
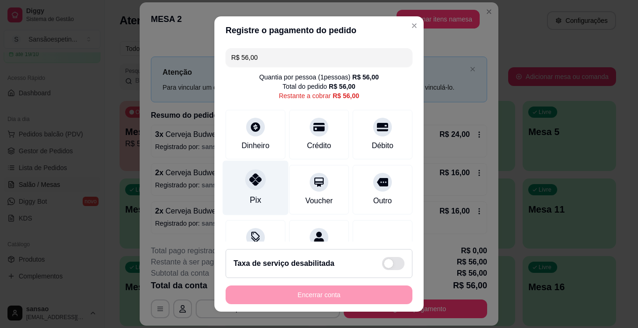
click at [253, 180] on icon at bounding box center [255, 179] width 12 height 12
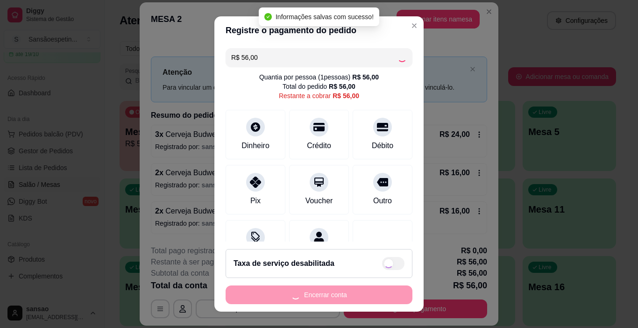
type input "R$ 0,00"
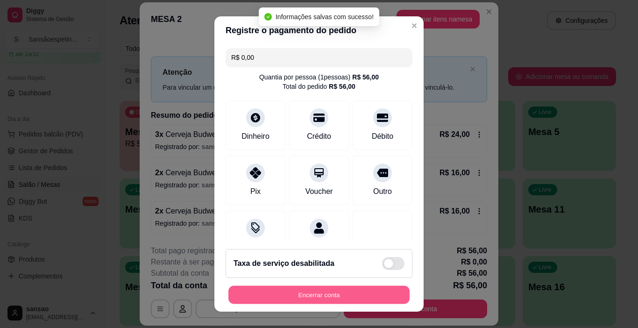
click at [324, 292] on button "Encerrar conta" at bounding box center [318, 295] width 181 height 18
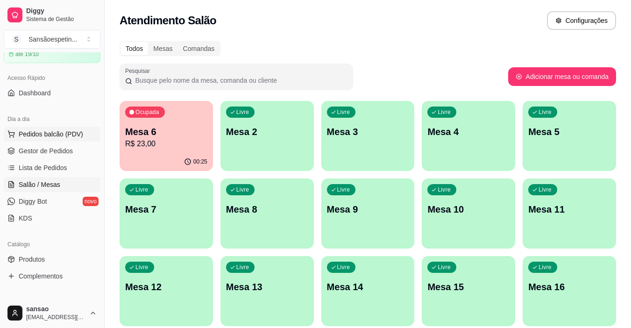
click at [35, 134] on span "Pedidos balcão (PDV)" at bounding box center [51, 133] width 64 height 9
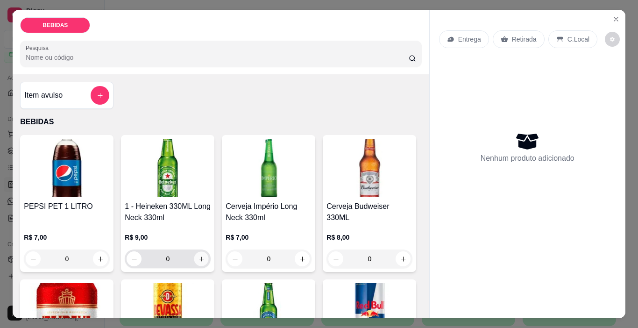
click at [199, 255] on icon "increase-product-quantity" at bounding box center [201, 258] width 7 height 7
type input "1"
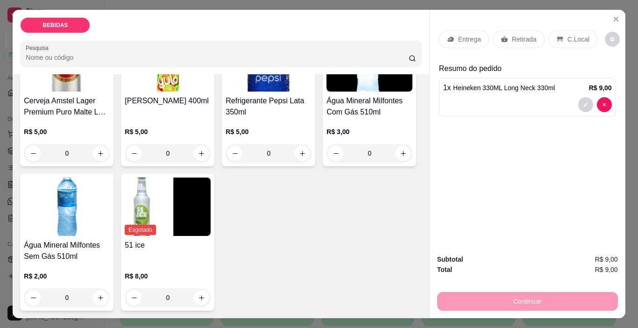
scroll to position [528, 0]
click at [295, 146] on button "increase-product-quantity" at bounding box center [302, 153] width 15 height 15
type input "1"
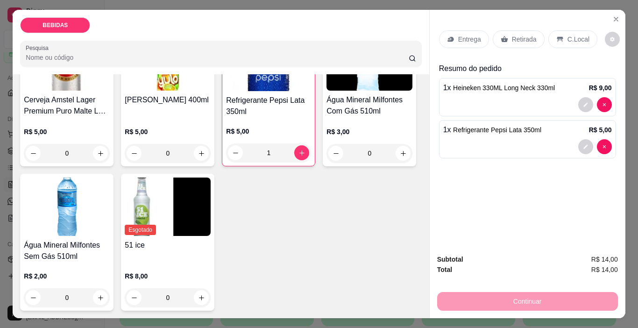
click at [521, 35] on p "Retirada" at bounding box center [524, 39] width 25 height 9
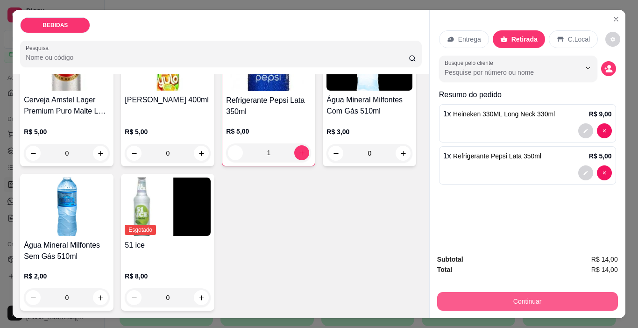
click at [497, 294] on button "Continuar" at bounding box center [527, 301] width 181 height 19
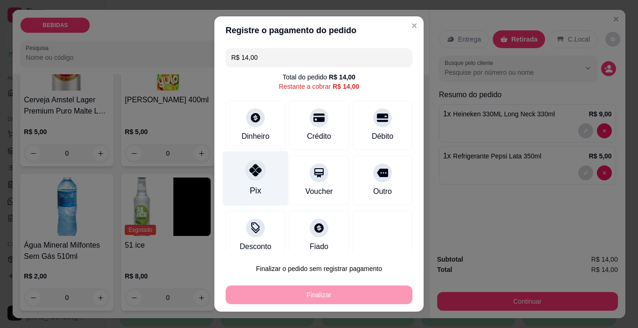
click at [256, 182] on div "Pix" at bounding box center [256, 178] width 66 height 55
type input "R$ 0,00"
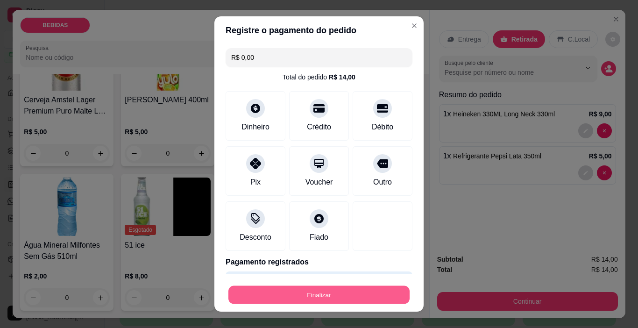
click at [321, 295] on button "Finalizar" at bounding box center [318, 295] width 181 height 18
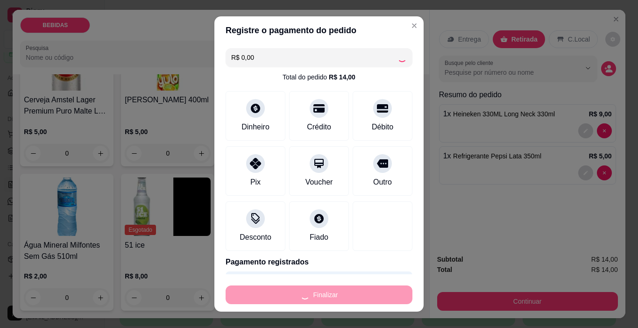
type input "0"
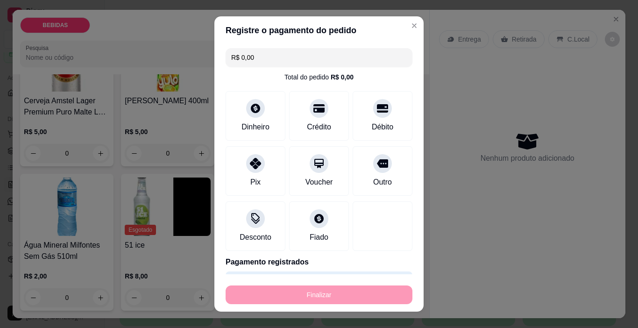
type input "-R$ 14,00"
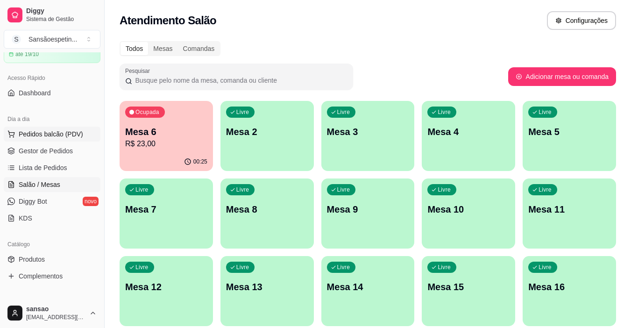
click at [42, 131] on span "Pedidos balcão (PDV)" at bounding box center [51, 133] width 64 height 9
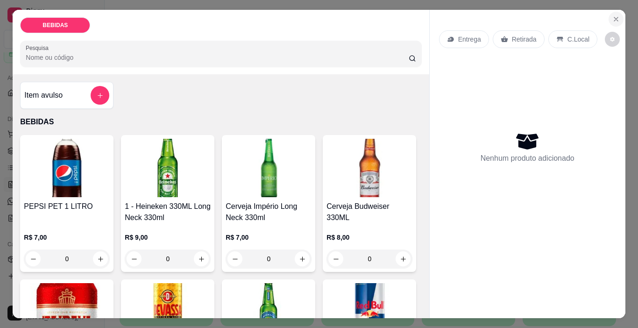
click at [612, 15] on icon "Close" at bounding box center [615, 18] width 7 height 7
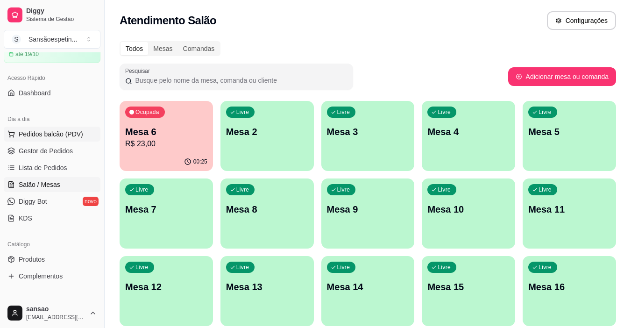
click at [38, 133] on span "Pedidos balcão (PDV)" at bounding box center [51, 133] width 64 height 9
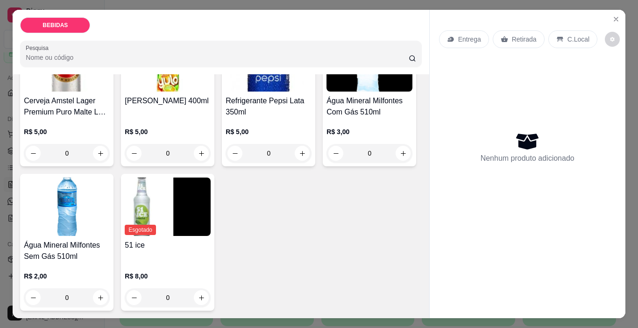
scroll to position [527, 0]
click at [299, 150] on icon "increase-product-quantity" at bounding box center [302, 153] width 7 height 7
type input "1"
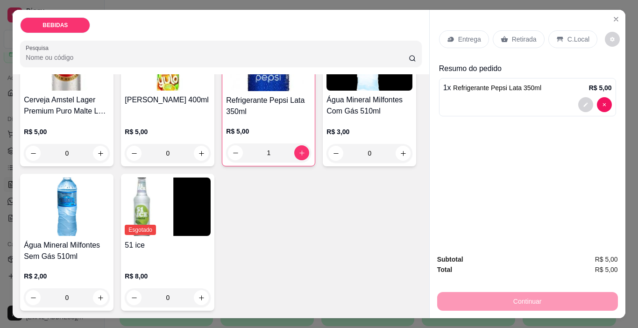
click at [500, 36] on icon at bounding box center [503, 39] width 7 height 6
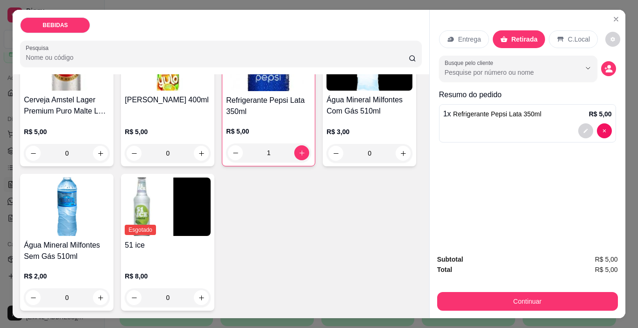
click at [491, 289] on div "Continuar" at bounding box center [527, 299] width 181 height 21
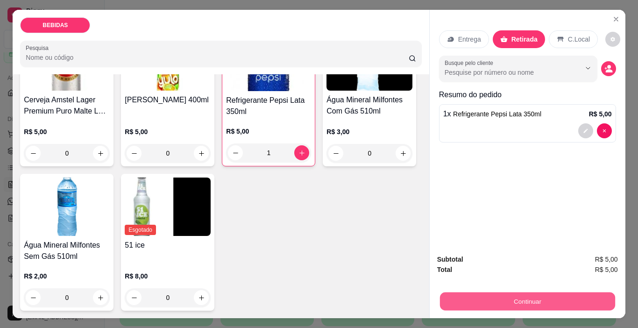
click at [478, 302] on button "Continuar" at bounding box center [526, 301] width 175 height 18
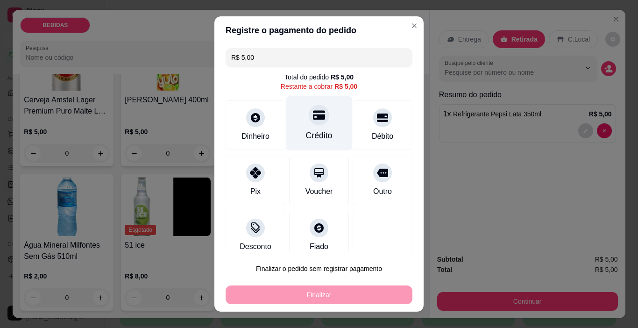
click at [306, 132] on div "Crédito" at bounding box center [319, 135] width 27 height 12
type input "R$ 0,00"
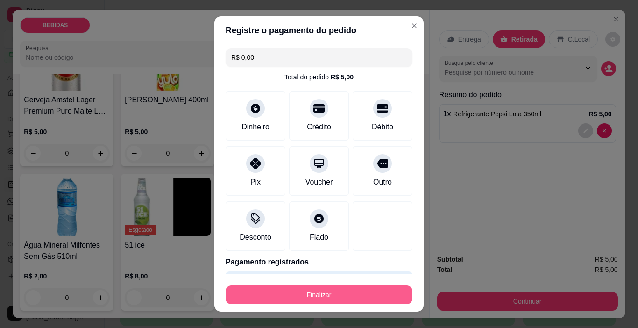
click at [266, 295] on button "Finalizar" at bounding box center [318, 294] width 187 height 19
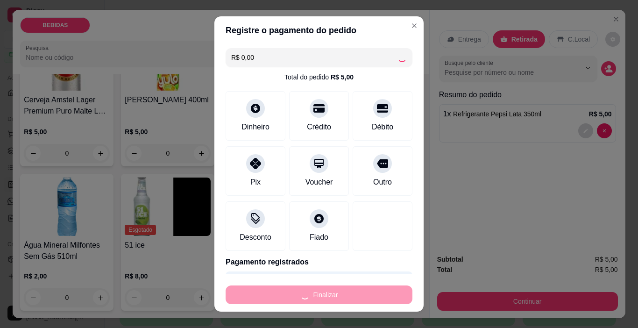
type input "0"
type input "-R$ 5,00"
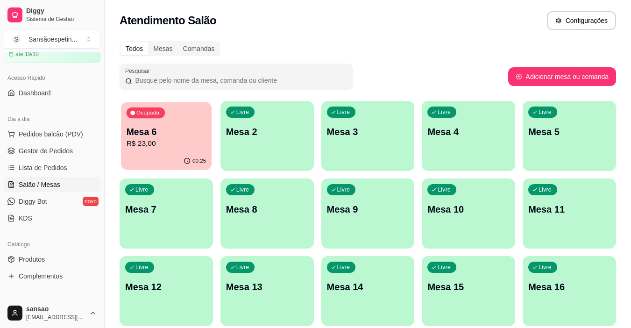
click at [180, 141] on p "R$ 23,00" at bounding box center [166, 143] width 80 height 11
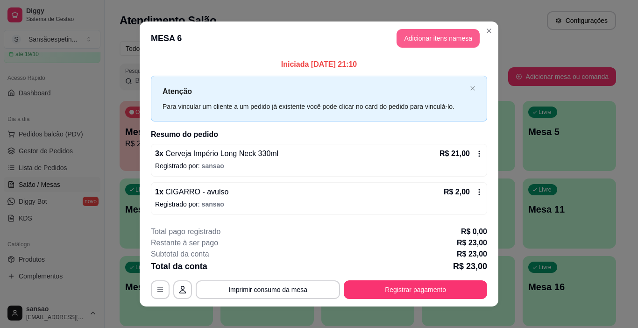
click at [435, 34] on button "Adicionar itens na mesa" at bounding box center [437, 38] width 83 height 19
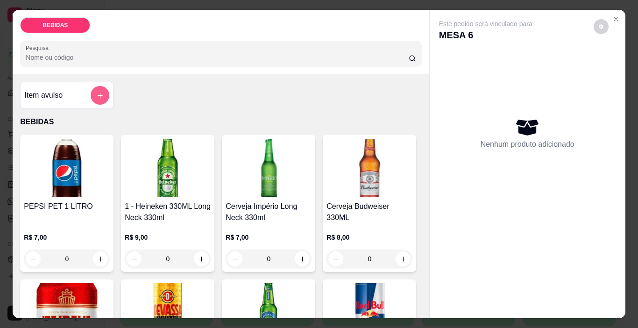
click at [98, 92] on icon "add-separate-item" at bounding box center [100, 95] width 7 height 7
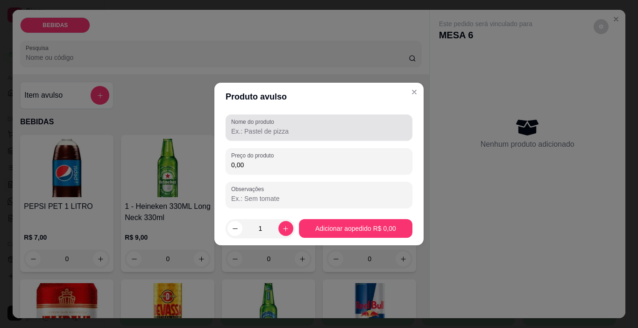
click at [247, 128] on input "Nome do produto" at bounding box center [319, 130] width 176 height 9
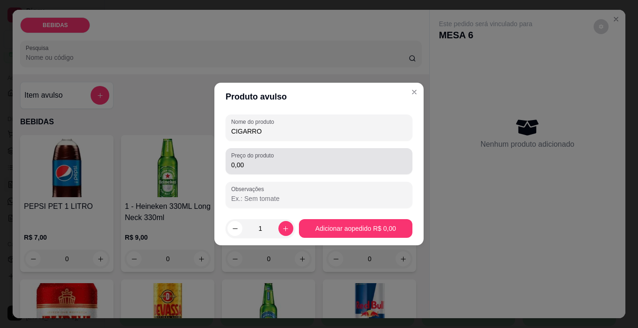
type input "CIGARRO"
click at [298, 154] on div "0,00" at bounding box center [319, 161] width 176 height 19
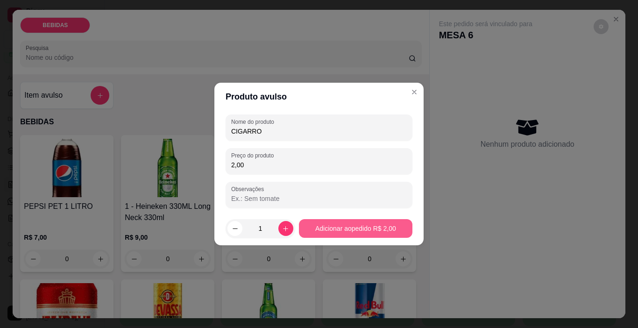
type input "2,00"
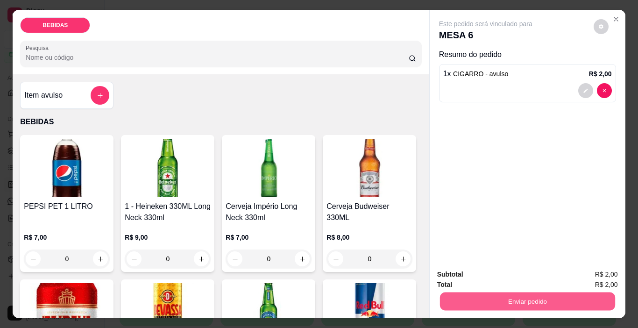
click at [455, 292] on button "Enviar pedido" at bounding box center [526, 301] width 175 height 18
click at [600, 279] on button "Enviar pedido" at bounding box center [593, 274] width 51 height 17
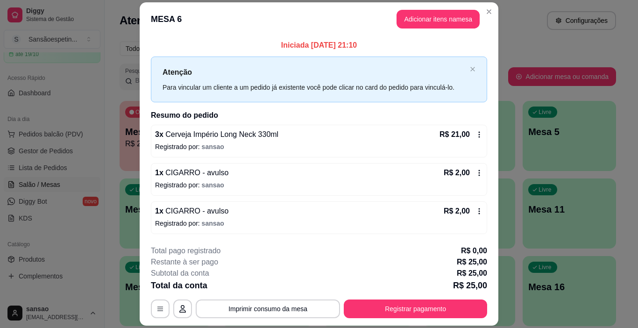
scroll to position [28, 0]
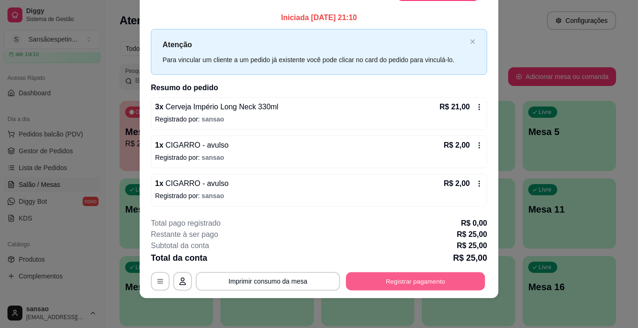
click at [404, 282] on button "Registrar pagamento" at bounding box center [415, 281] width 139 height 18
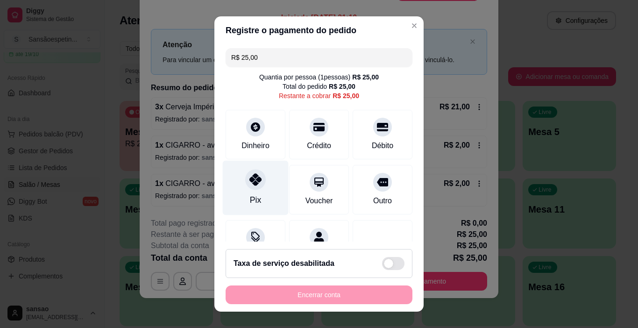
click at [256, 187] on div at bounding box center [255, 179] width 21 height 21
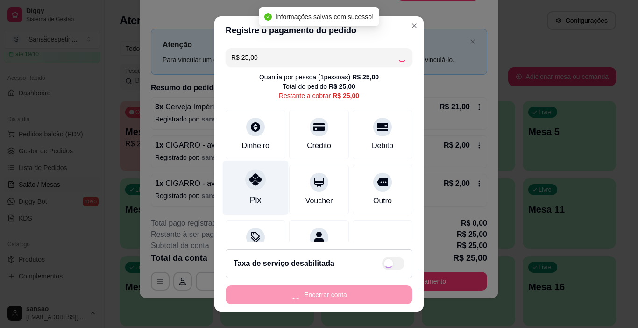
type input "R$ 0,00"
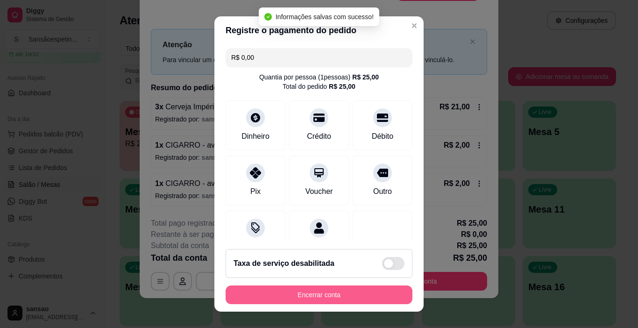
click at [290, 285] on div "Encerrar conta" at bounding box center [318, 294] width 187 height 19
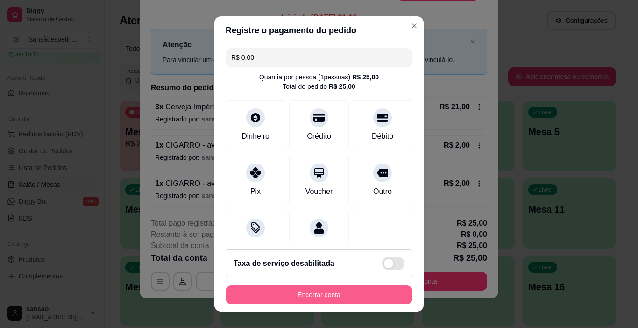
click at [292, 292] on button "Encerrar conta" at bounding box center [318, 294] width 187 height 19
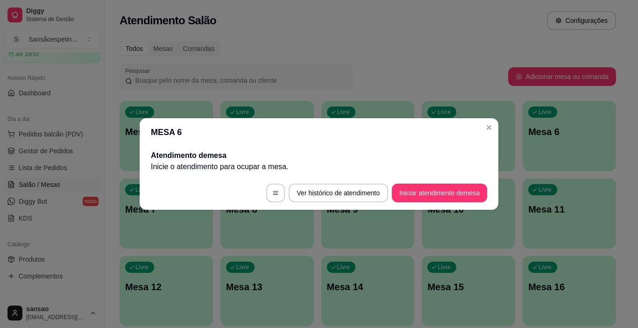
scroll to position [0, 0]
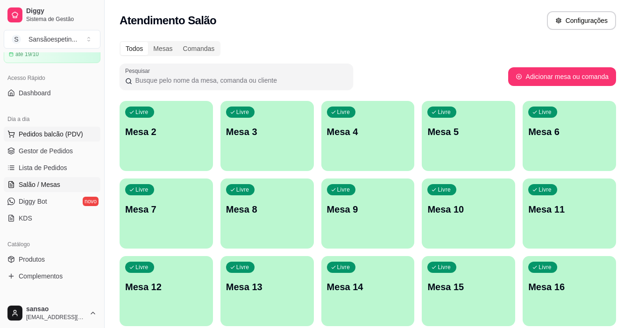
click at [57, 133] on span "Pedidos balcão (PDV)" at bounding box center [51, 133] width 64 height 9
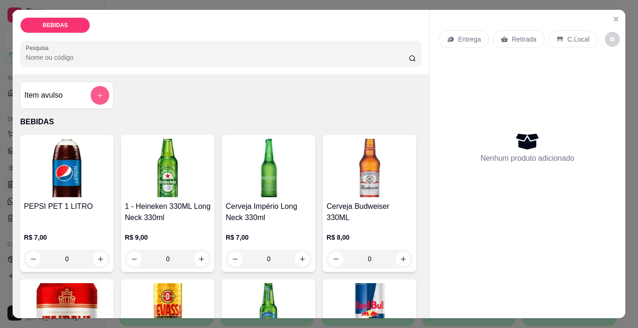
click at [97, 94] on icon "add-separate-item" at bounding box center [100, 95] width 7 height 7
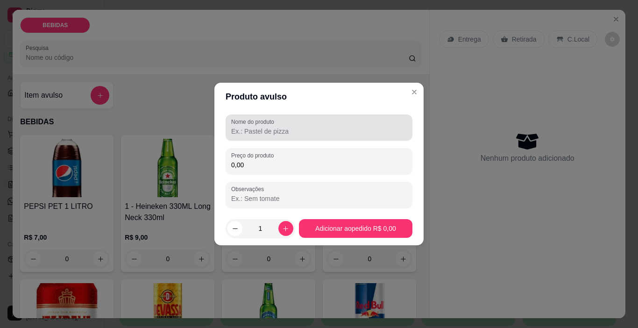
click at [245, 126] on div at bounding box center [319, 127] width 176 height 19
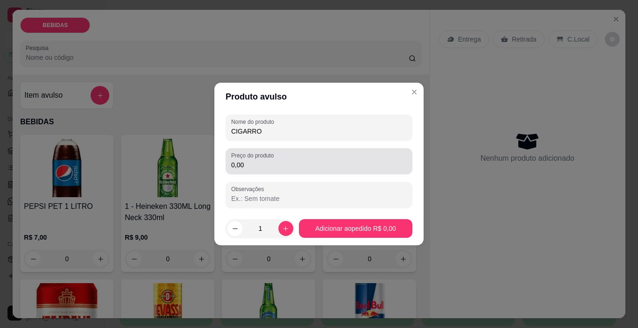
type input "CIGARRO"
click at [250, 158] on label "Preço do produto" at bounding box center [254, 155] width 46 height 8
click at [250, 160] on input "0,00" at bounding box center [319, 164] width 176 height 9
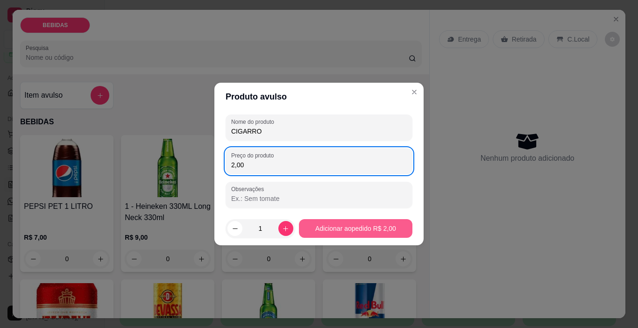
type input "2,00"
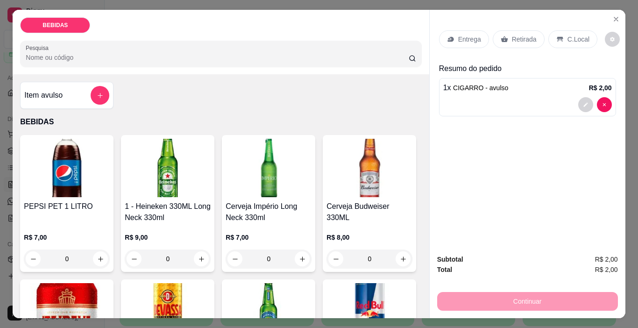
click at [526, 35] on p "Retirada" at bounding box center [524, 39] width 25 height 9
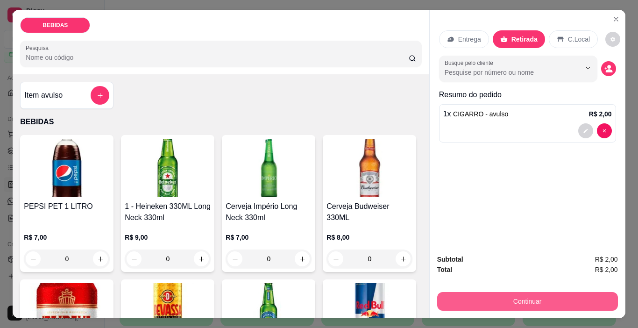
click at [506, 300] on button "Continuar" at bounding box center [527, 301] width 181 height 19
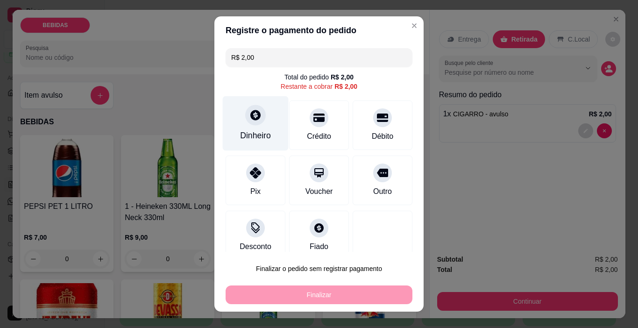
click at [249, 126] on div "Dinheiro" at bounding box center [256, 123] width 66 height 55
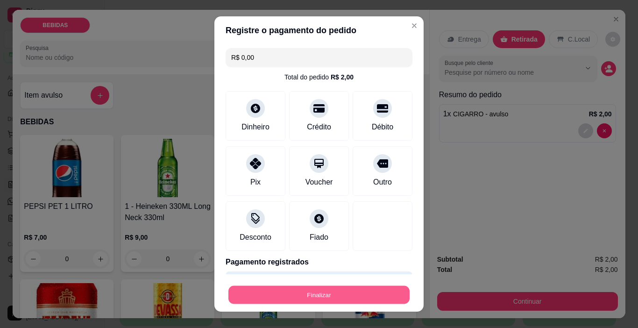
click at [368, 296] on button "Finalizar" at bounding box center [318, 295] width 181 height 18
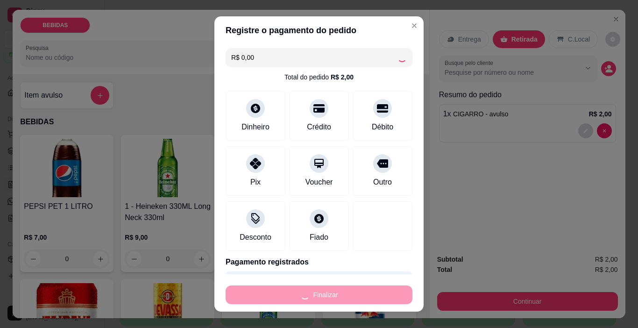
type input "-R$ 2,00"
